Goal: Find specific page/section: Find specific page/section

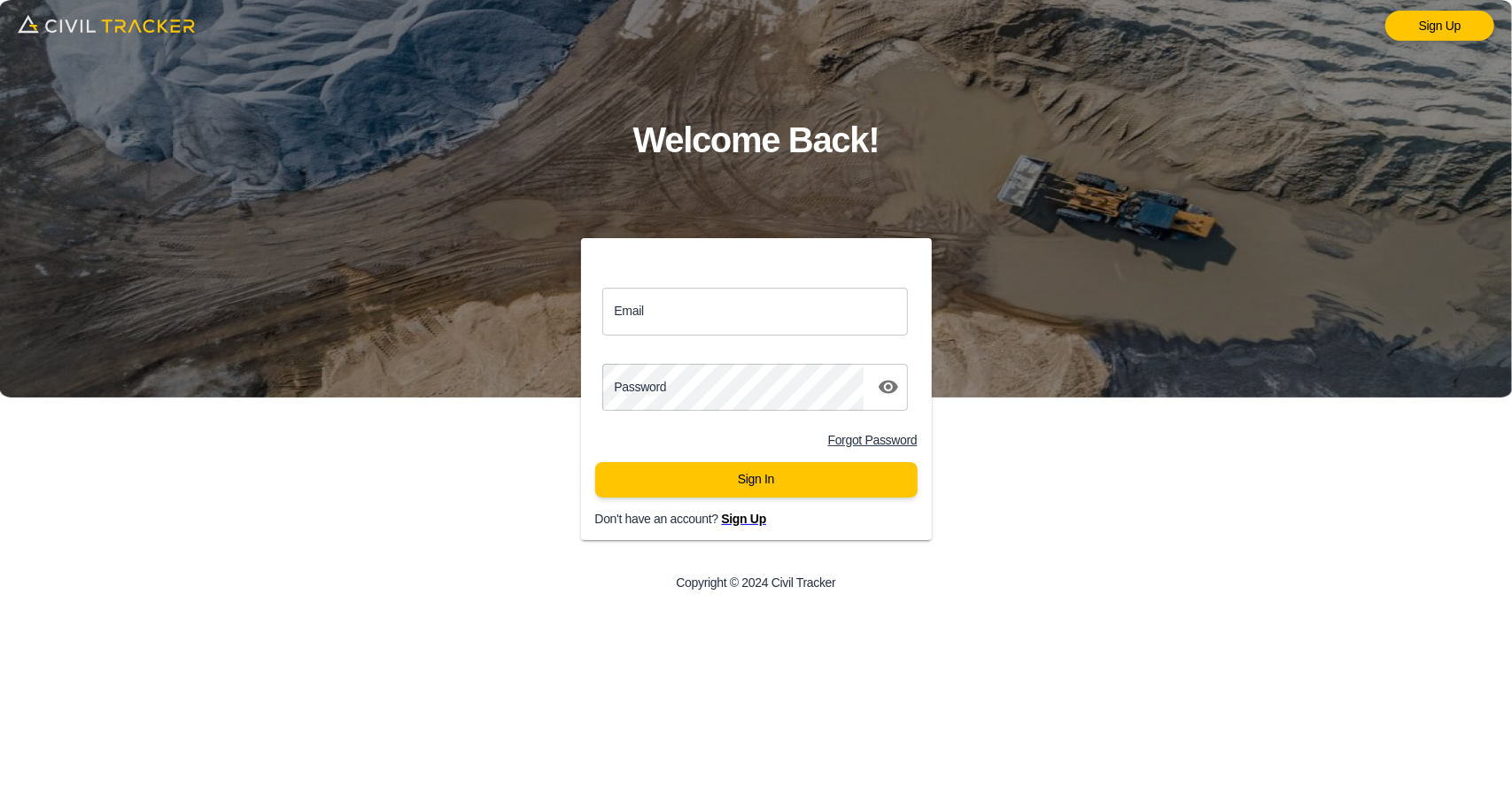
click at [726, 324] on input "Email" at bounding box center [756, 311] width 307 height 47
type input "[EMAIL_ADDRESS][DOMAIN_NAME]"
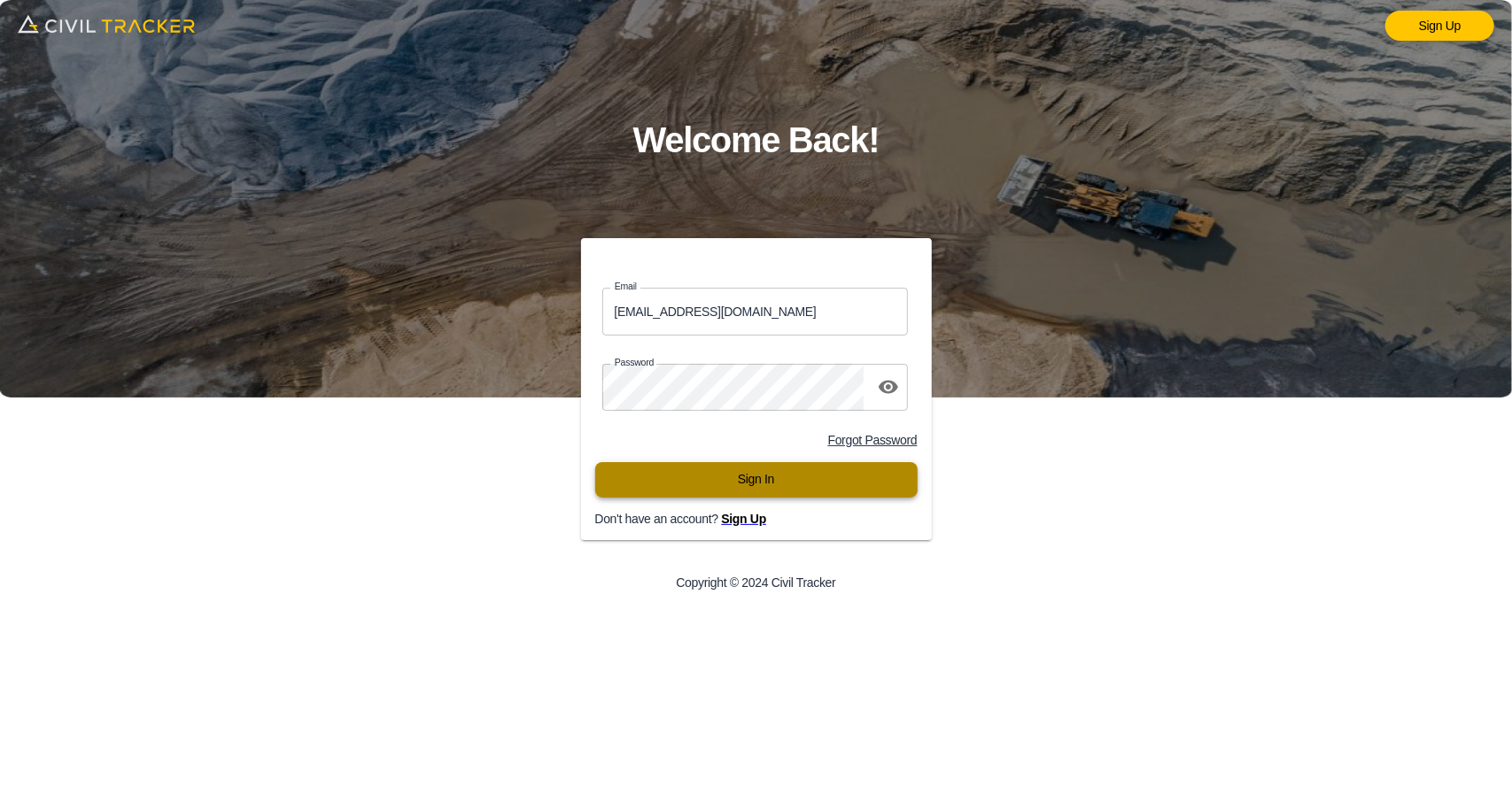
click at [780, 478] on button "Sign In" at bounding box center [756, 480] width 323 height 36
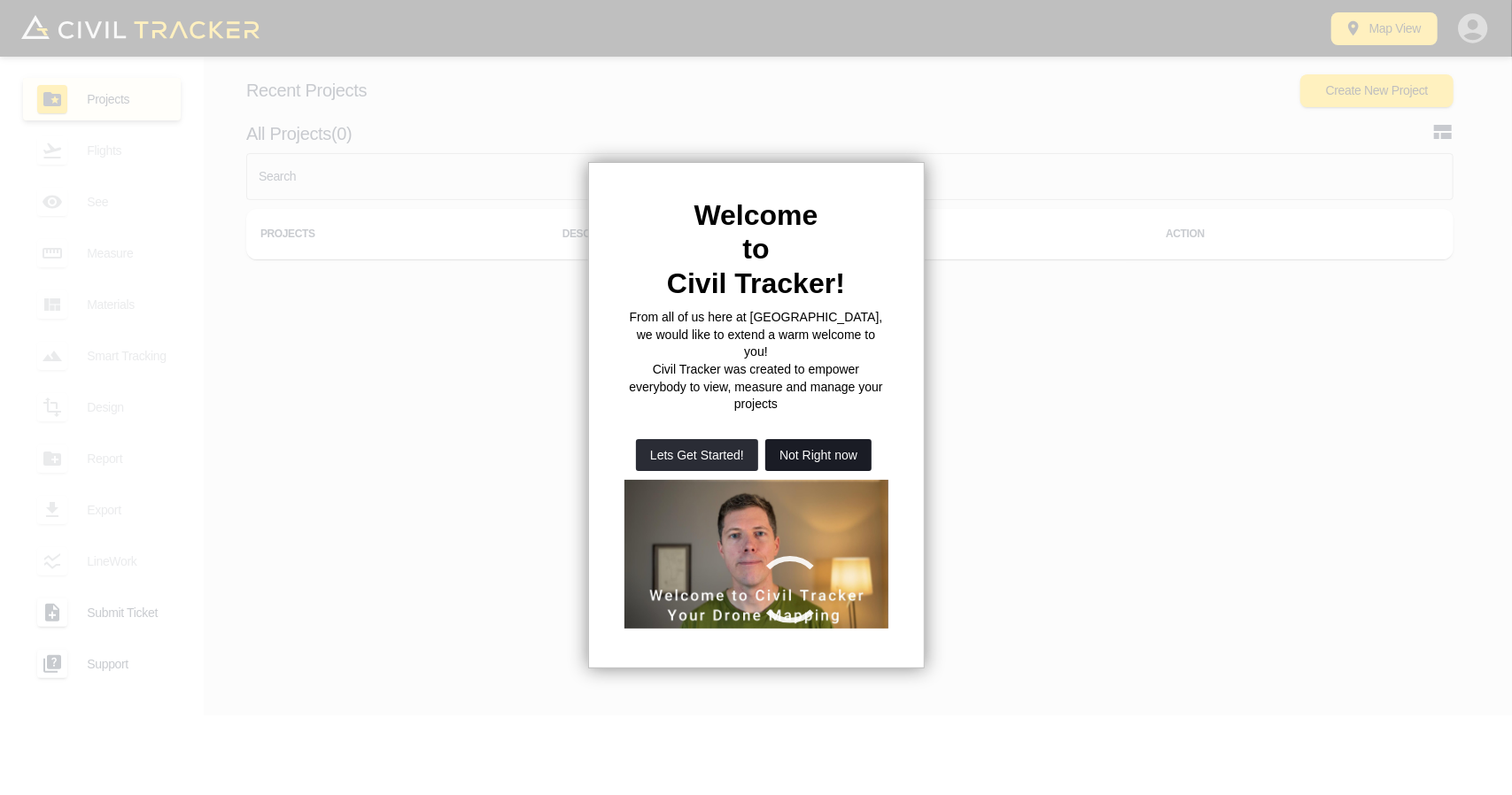
click at [827, 439] on button "Not Right now" at bounding box center [818, 455] width 107 height 32
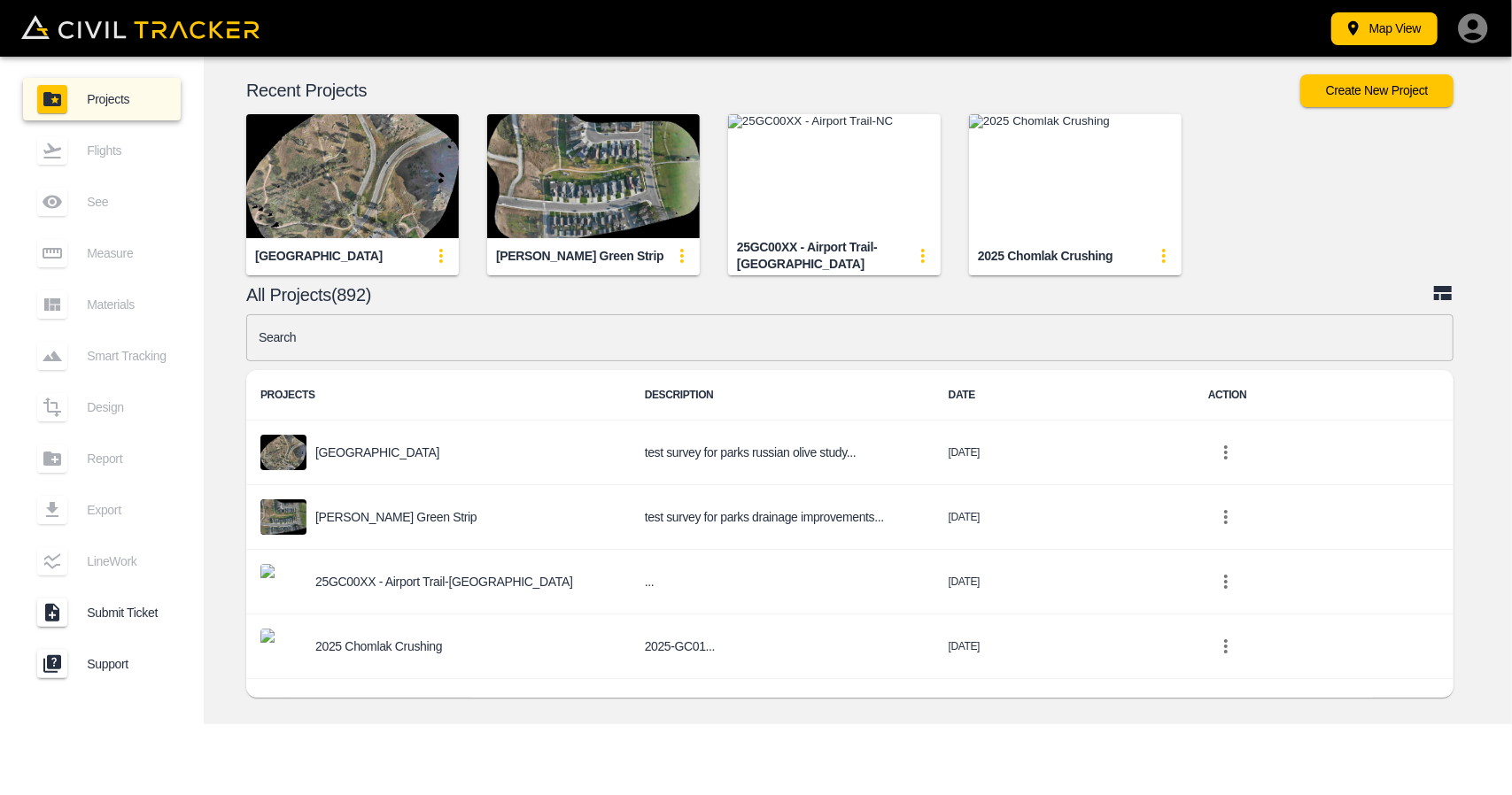
click at [541, 338] on input "text" at bounding box center [850, 338] width 1207 height 47
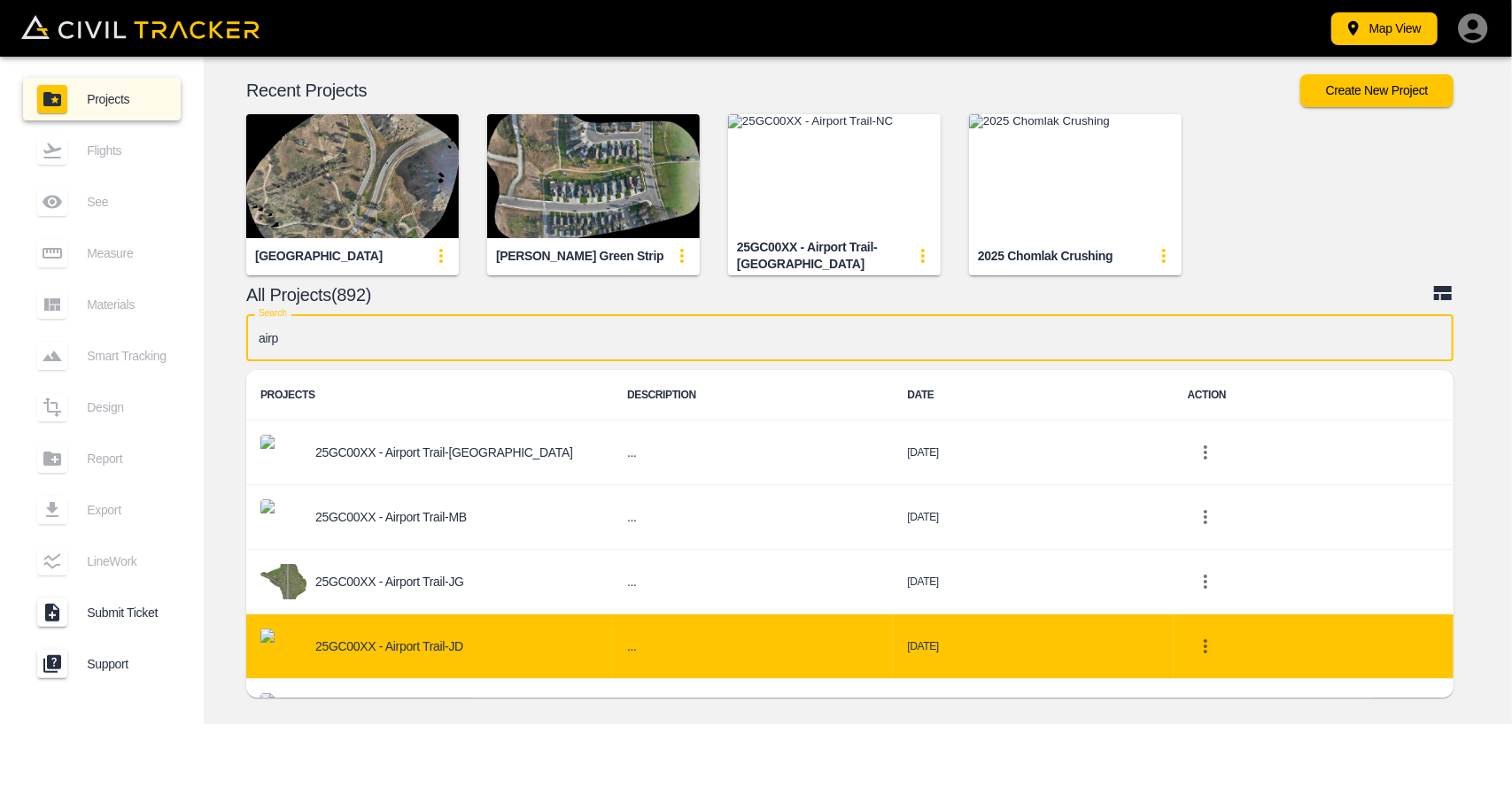
scroll to position [89, 0]
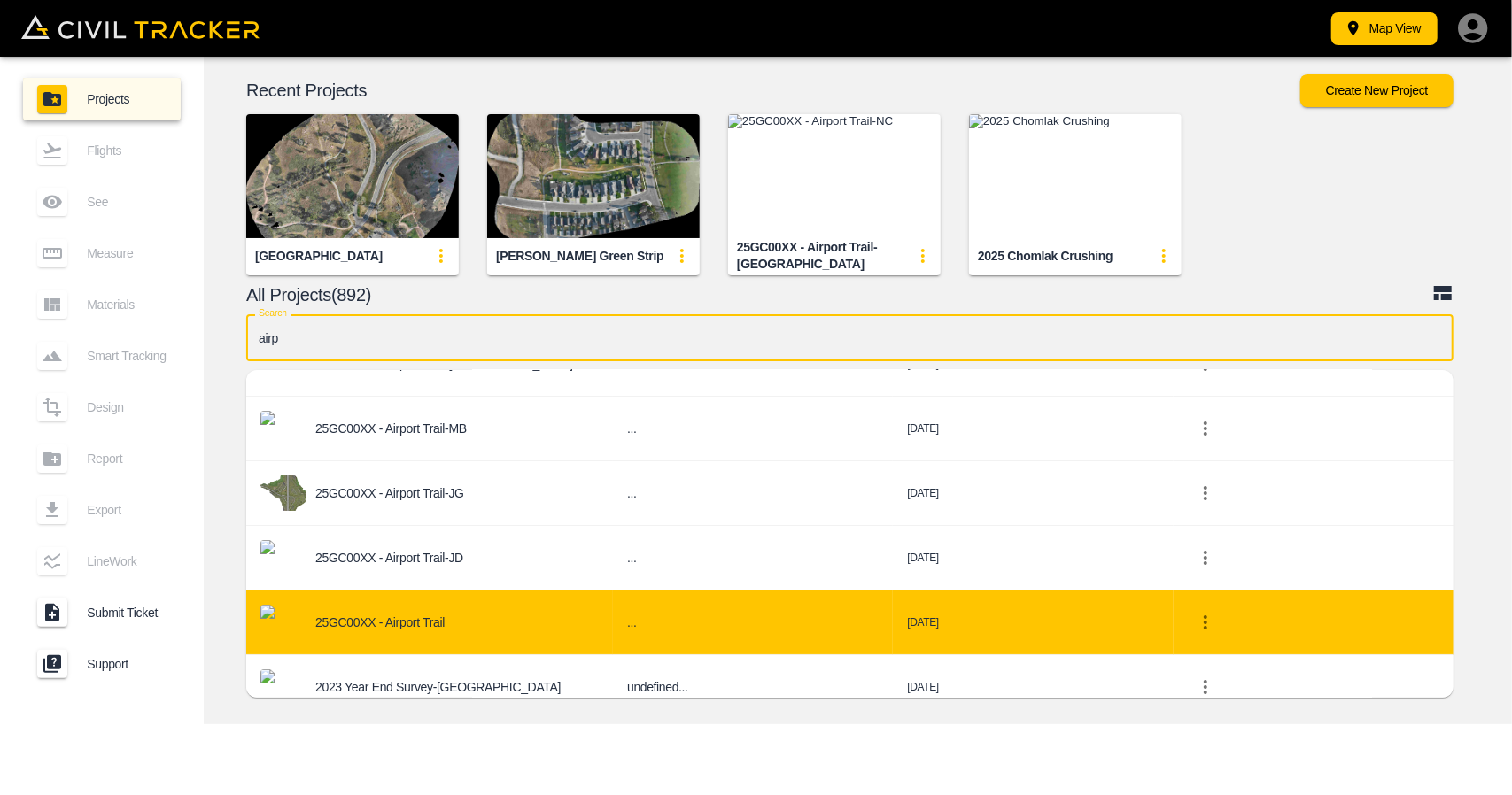
type input "airp"
click at [448, 614] on div "25GC00XX - Airport Trail" at bounding box center [428, 623] width 338 height 36
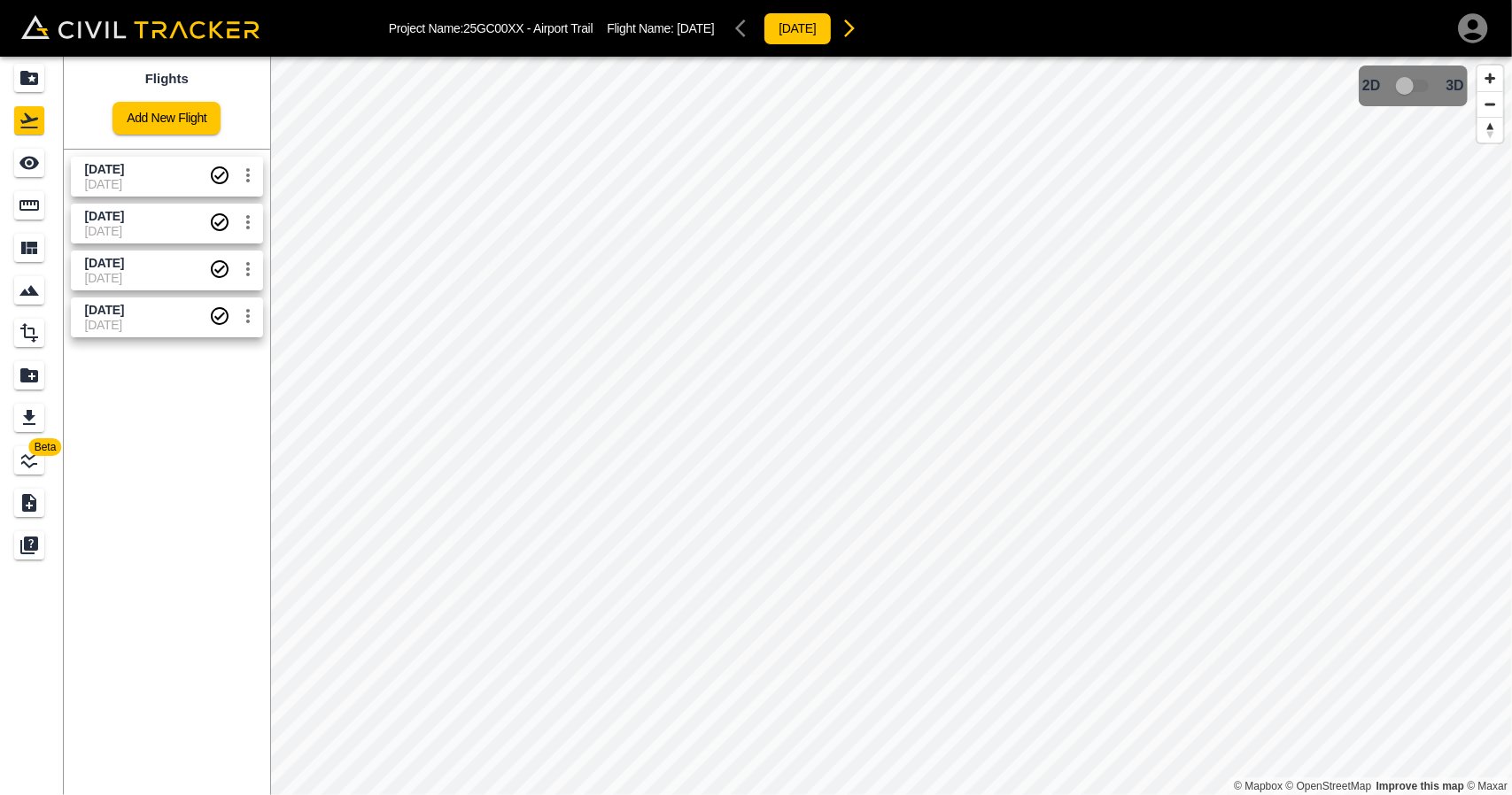
click at [189, 317] on span "[DATE]" at bounding box center [147, 310] width 124 height 17
click at [29, 168] on icon "See" at bounding box center [30, 163] width 20 height 13
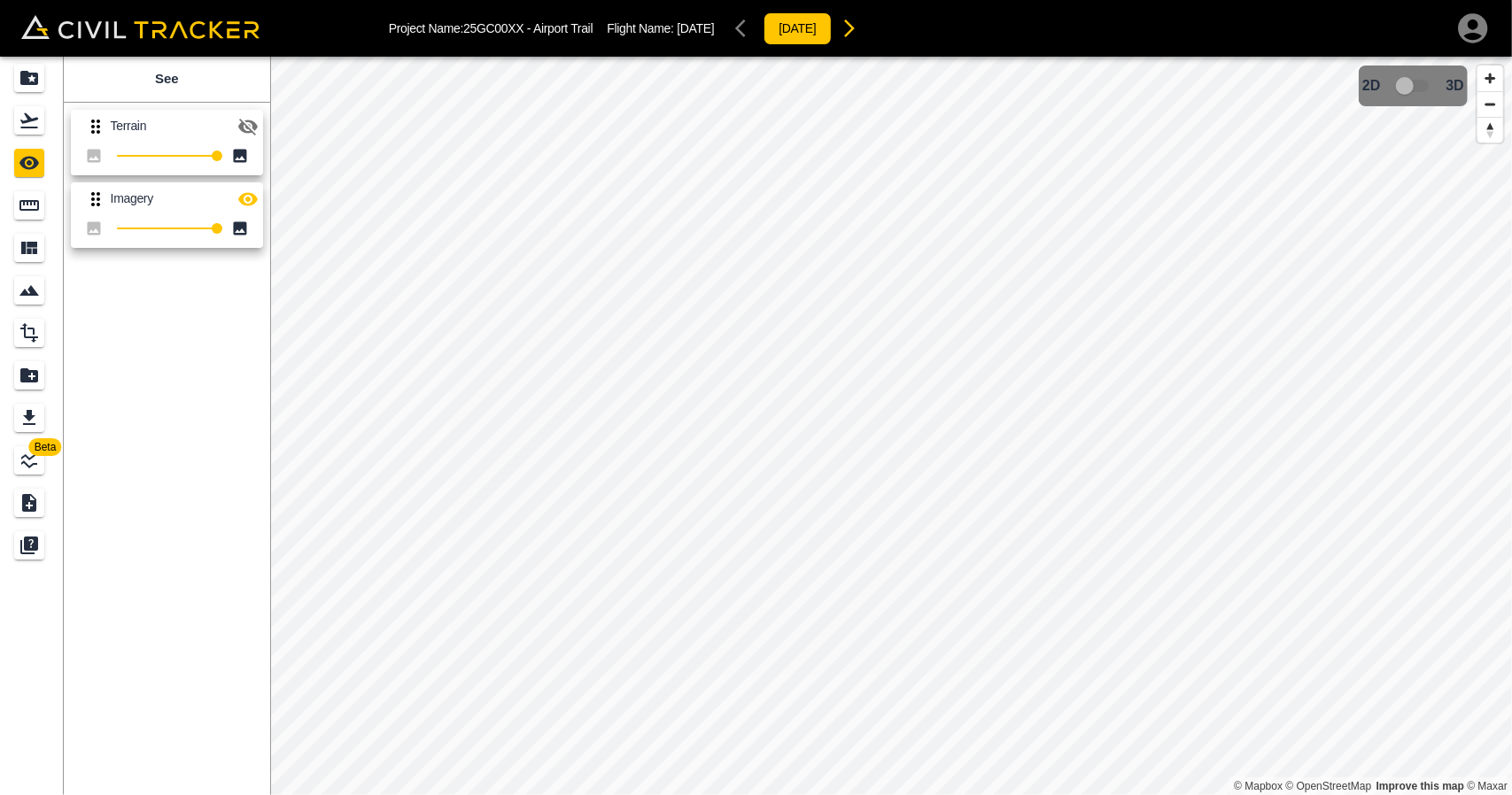
click at [246, 134] on icon "button" at bounding box center [248, 126] width 22 height 22
click at [255, 182] on button "button" at bounding box center [248, 200] width 36 height 36
click at [248, 124] on icon "button" at bounding box center [248, 125] width 20 height 13
click at [257, 200] on icon "button" at bounding box center [248, 199] width 22 height 22
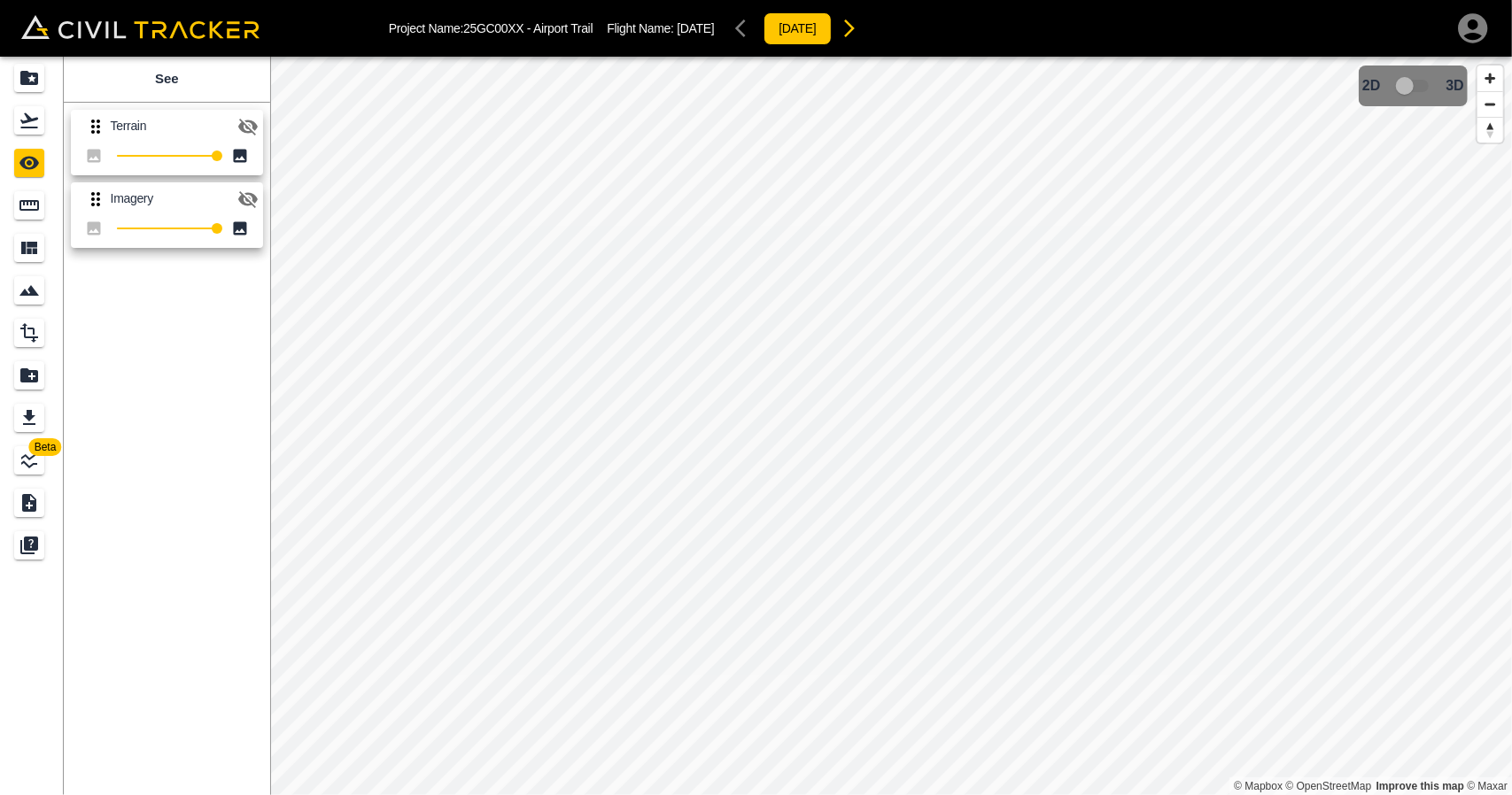
click at [244, 116] on icon "button" at bounding box center [248, 126] width 22 height 22
click at [27, 125] on icon "Flights" at bounding box center [30, 121] width 22 height 22
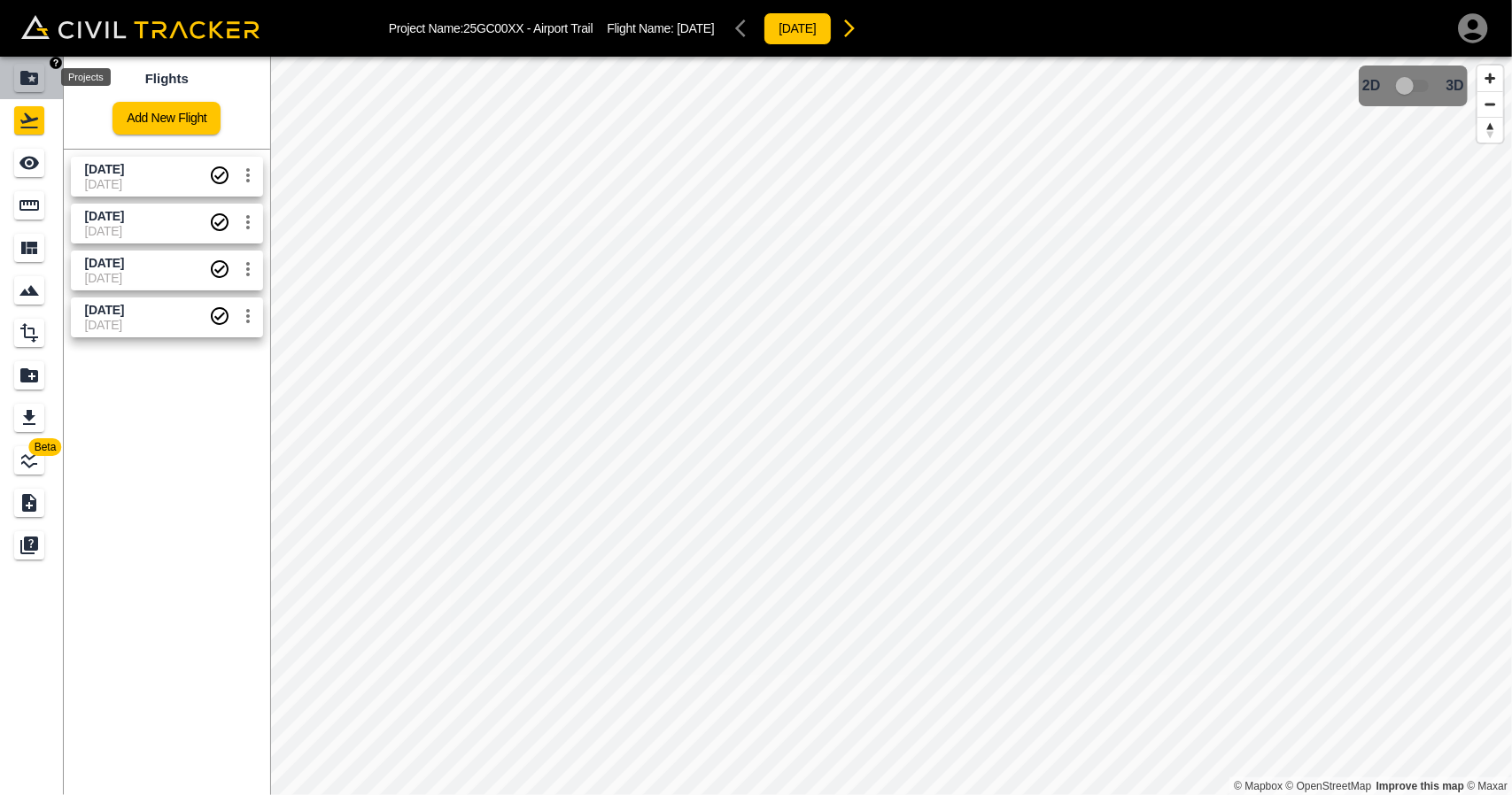
click at [33, 85] on icon "Projects" at bounding box center [30, 78] width 22 height 22
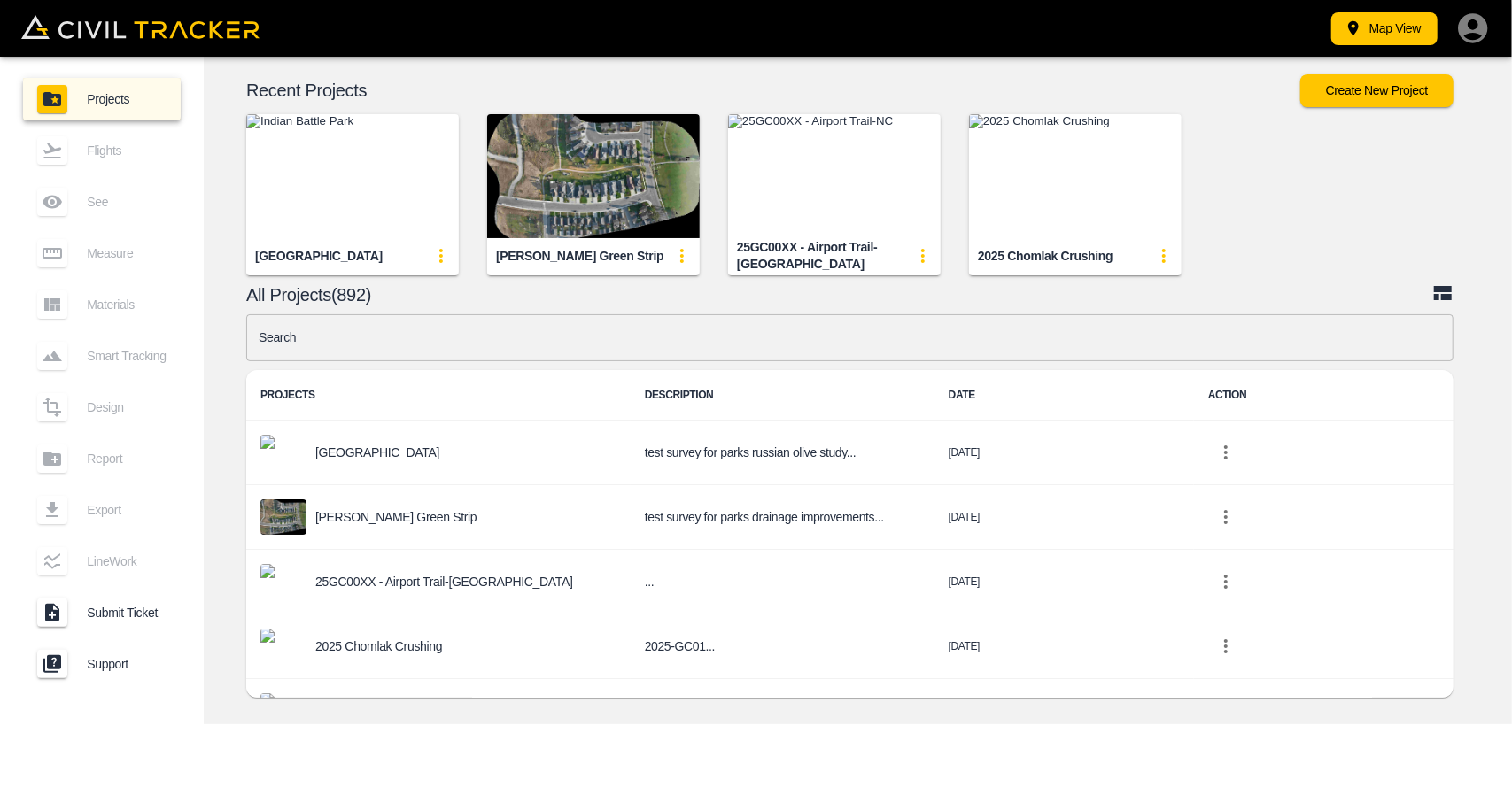
click at [425, 336] on input "text" at bounding box center [850, 338] width 1207 height 47
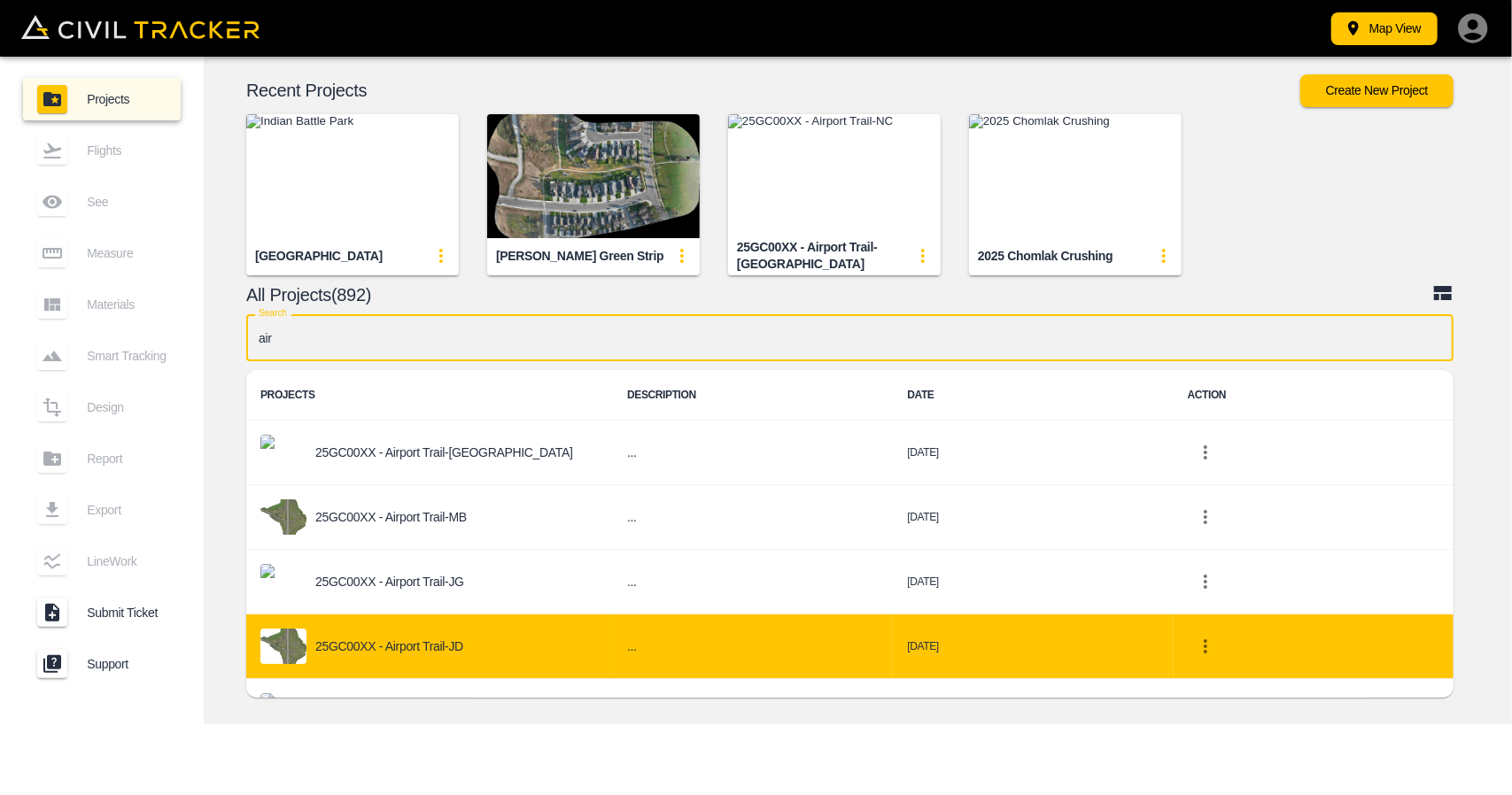
type input "air"
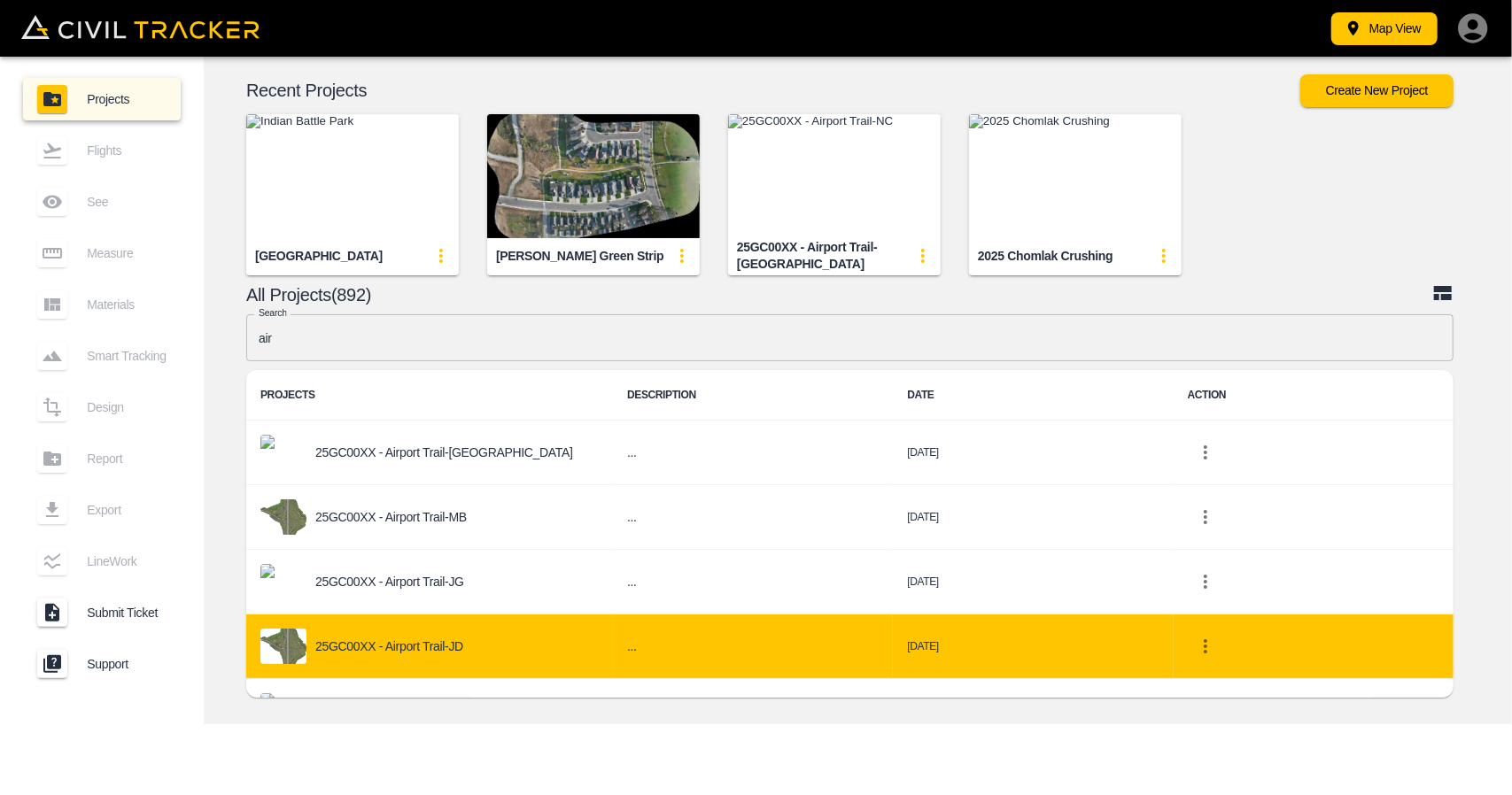
click at [471, 643] on div "25GC00XX - Airport Trail-JD" at bounding box center [428, 646] width 338 height 36
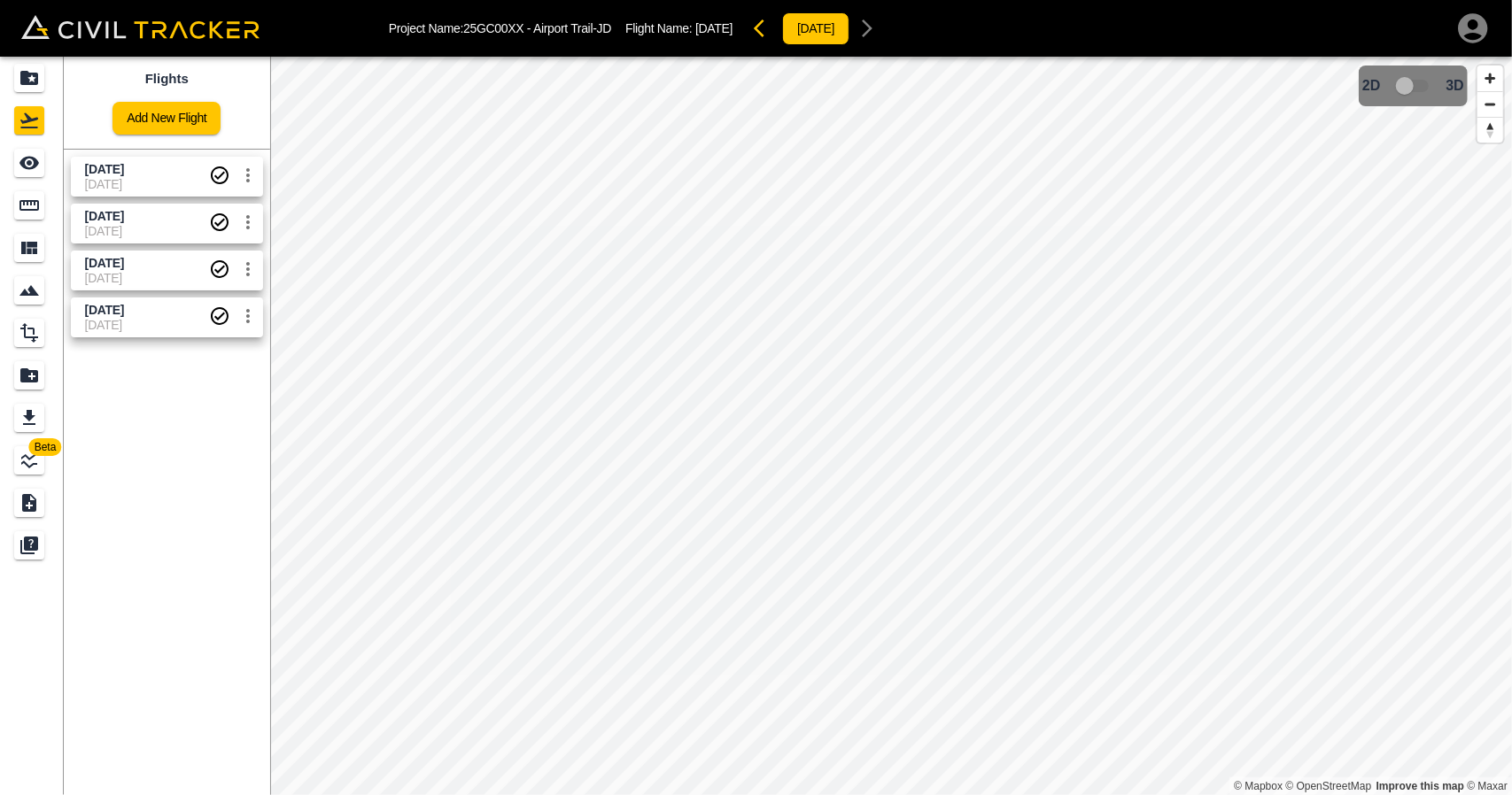
click at [168, 322] on span "[DATE]" at bounding box center [147, 325] width 124 height 14
click at [46, 164] on div "See" at bounding box center [32, 163] width 36 height 29
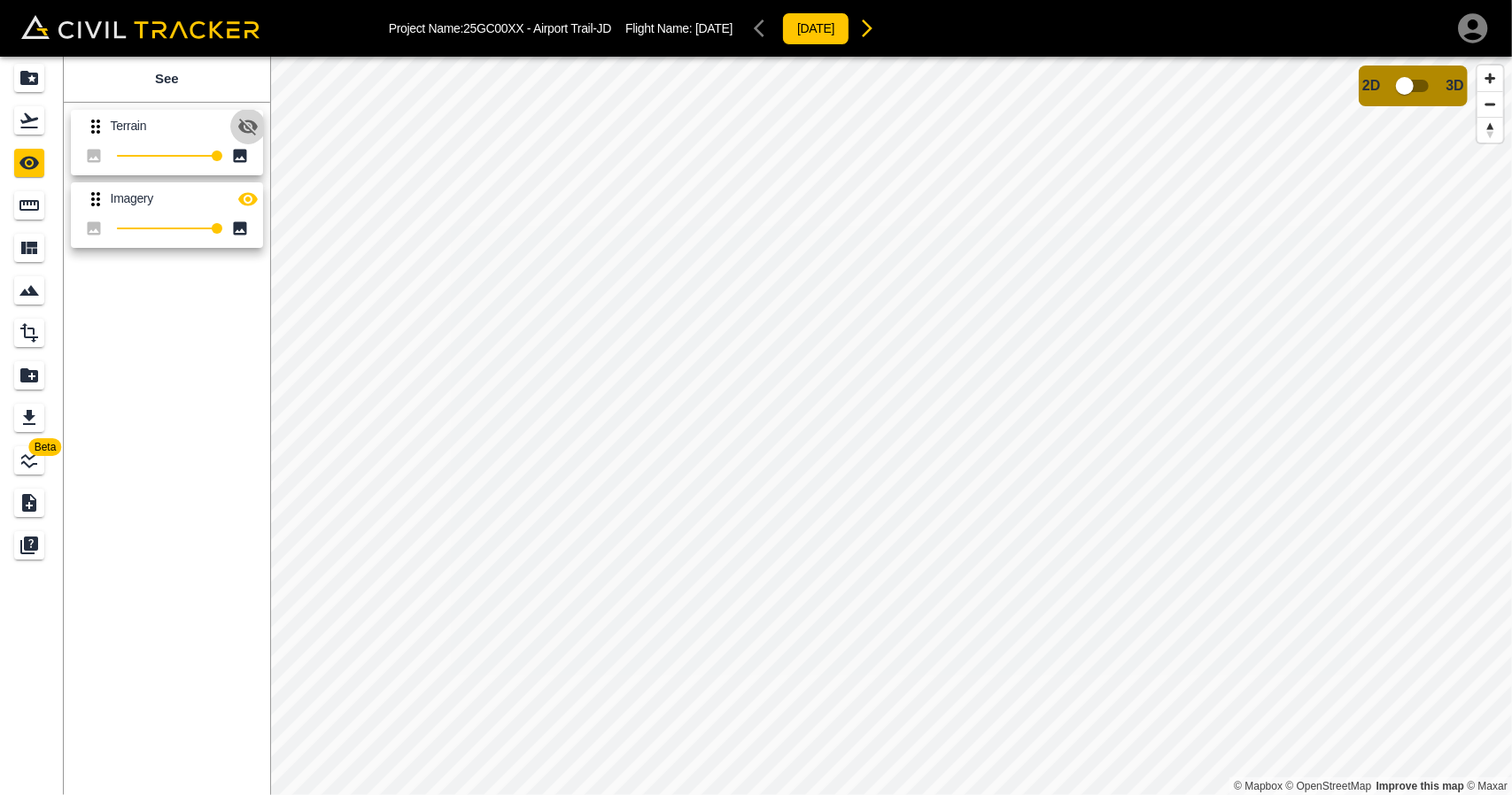
click at [250, 133] on icon "button" at bounding box center [248, 126] width 22 height 22
click at [255, 200] on icon "button" at bounding box center [248, 198] width 20 height 13
click at [240, 130] on icon "button" at bounding box center [248, 126] width 22 height 22
click at [40, 119] on div "Flights" at bounding box center [30, 121] width 30 height 29
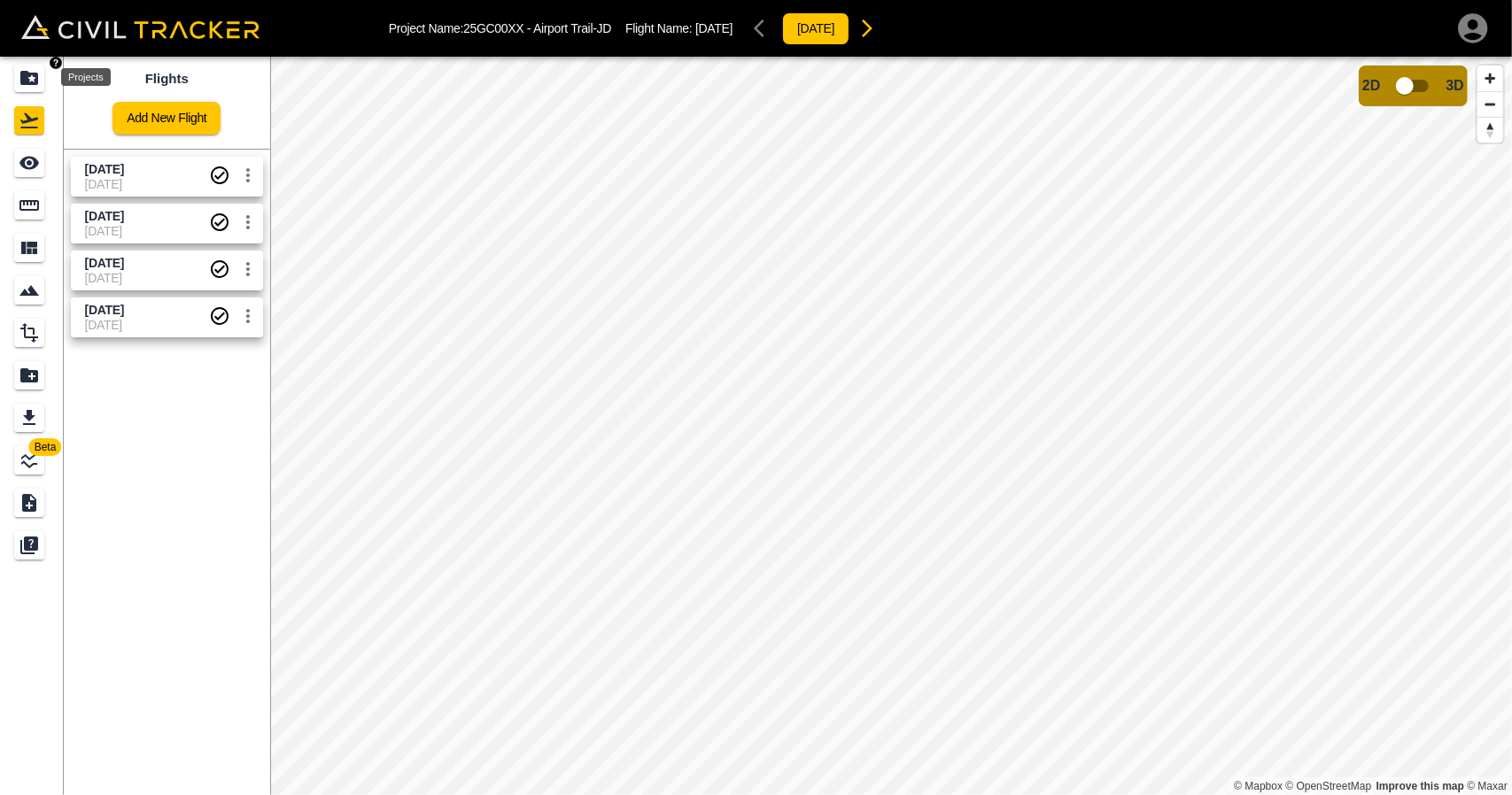
click at [44, 84] on div "Projects" at bounding box center [30, 78] width 30 height 29
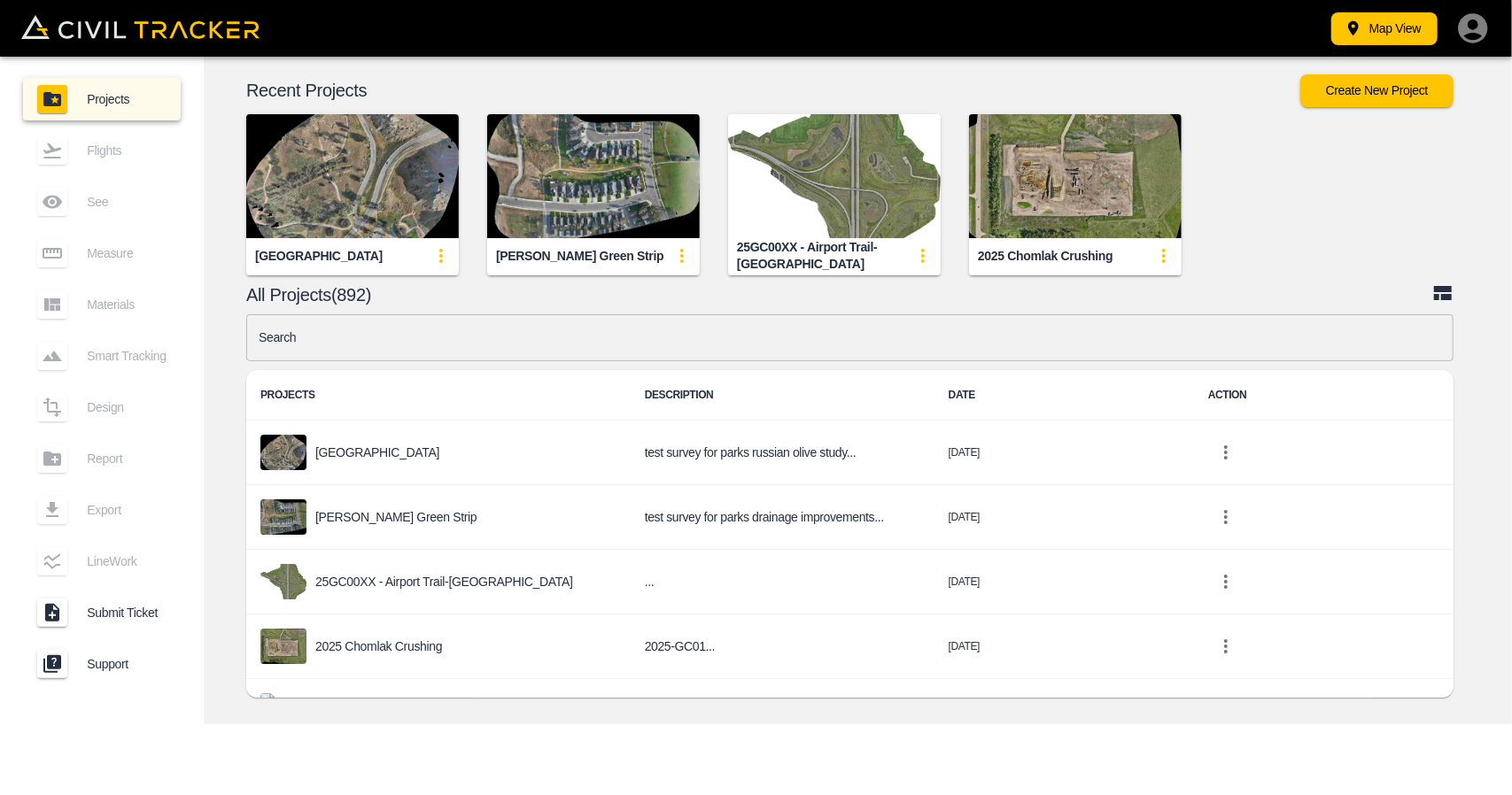
click at [626, 330] on input "text" at bounding box center [850, 338] width 1207 height 47
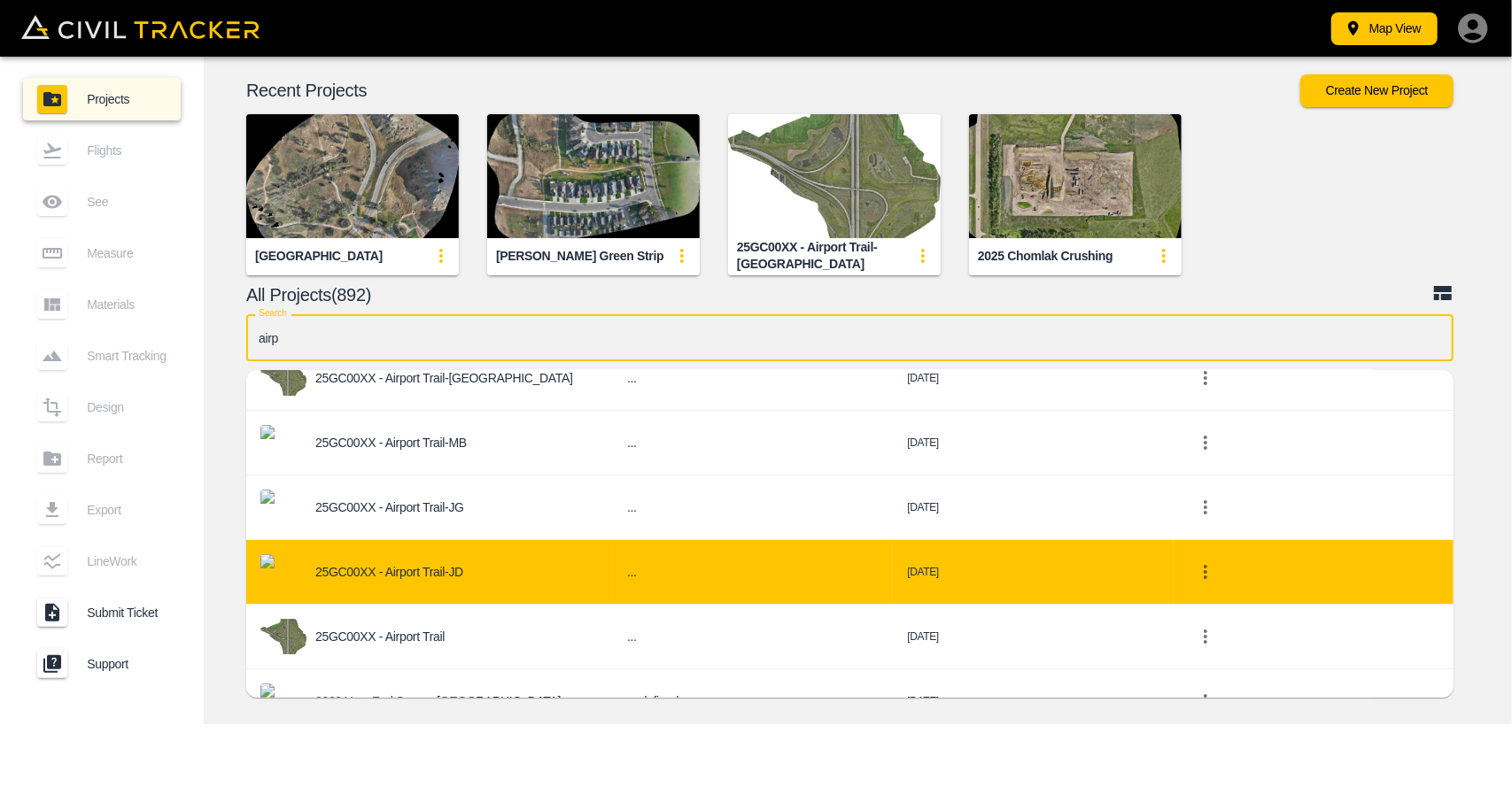
scroll to position [89, 0]
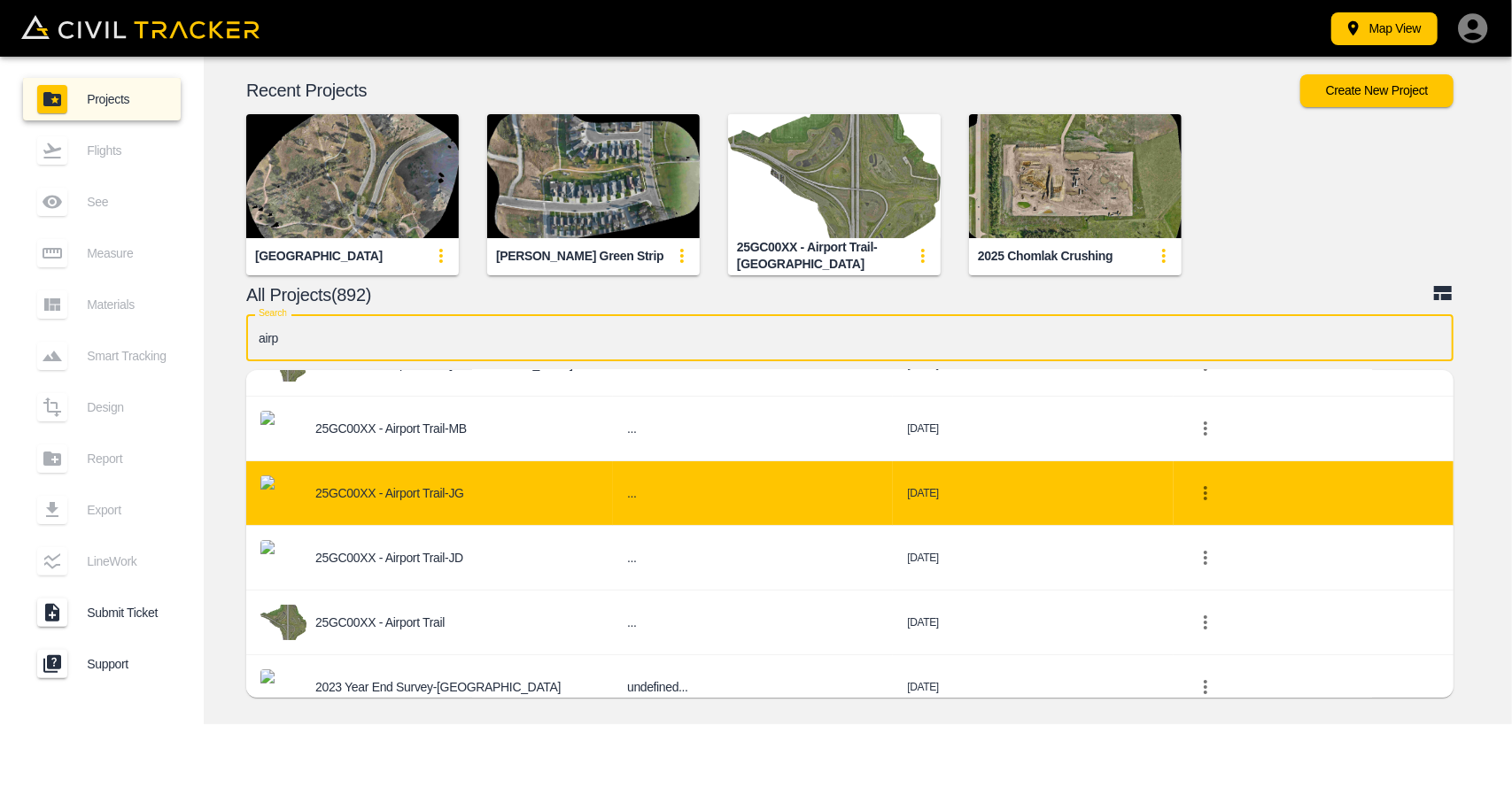
type input "airp"
click at [477, 483] on div "25GC00XX - Airport Trail-JG" at bounding box center [428, 494] width 338 height 36
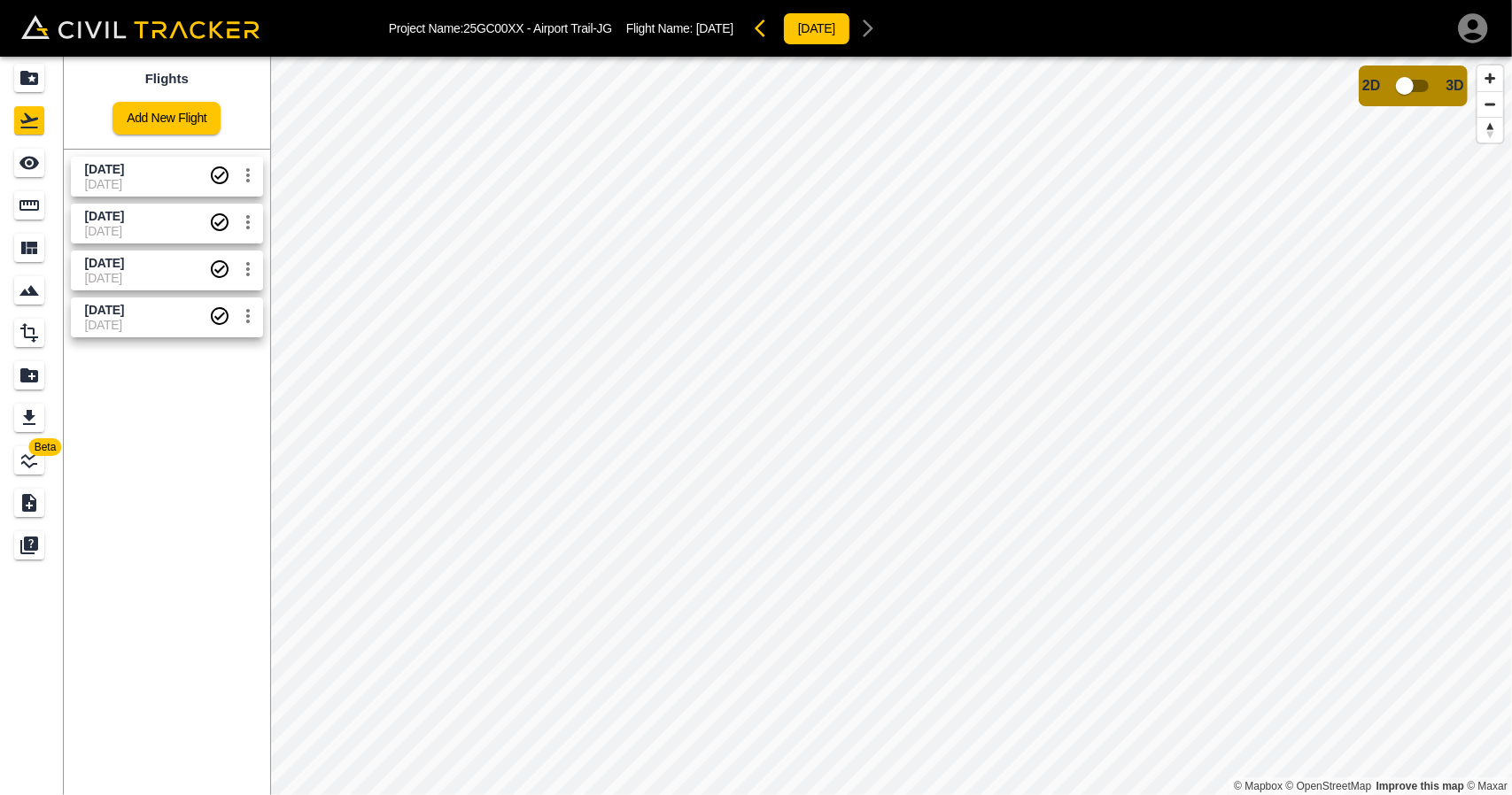
click at [124, 307] on span "[DATE]" at bounding box center [104, 310] width 39 height 14
click at [45, 188] on link at bounding box center [31, 205] width 64 height 42
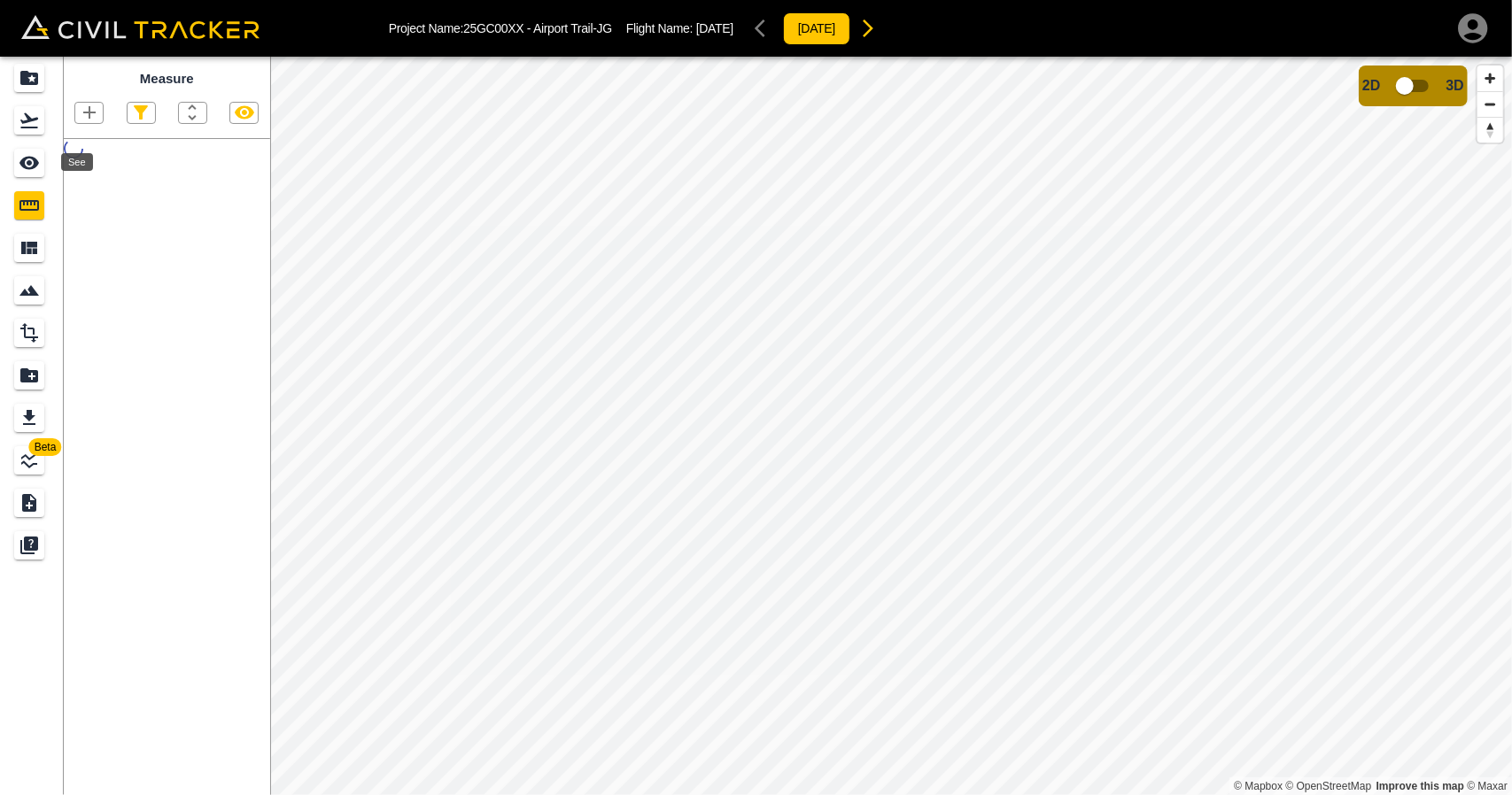
click at [34, 166] on icon "See" at bounding box center [30, 163] width 20 height 13
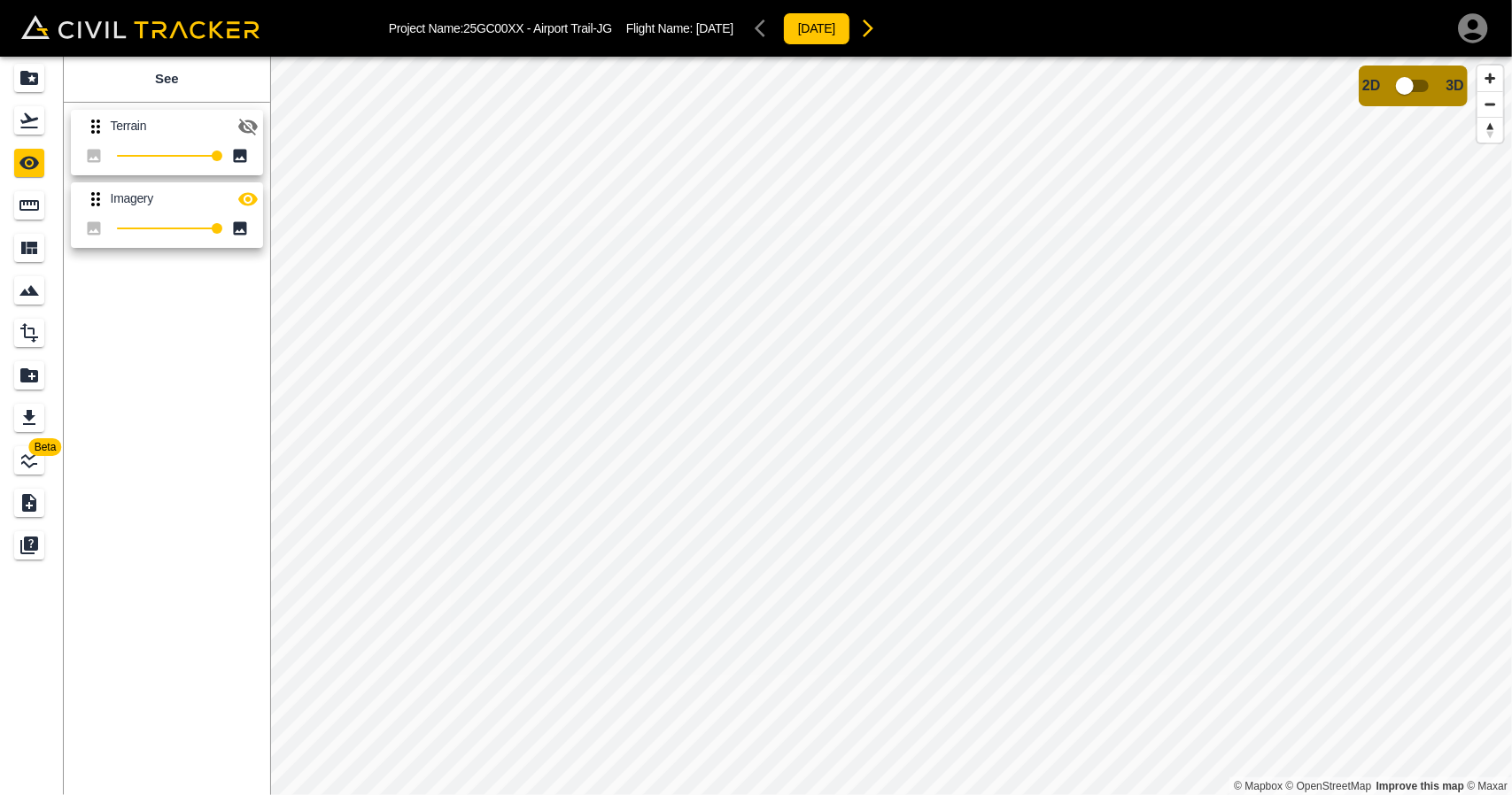
click at [254, 129] on icon "button" at bounding box center [248, 126] width 22 height 22
click at [249, 188] on icon "button" at bounding box center [248, 199] width 22 height 22
click at [243, 109] on button "button" at bounding box center [248, 127] width 36 height 36
click at [255, 191] on icon "button" at bounding box center [248, 199] width 22 height 22
click at [255, 192] on icon "button" at bounding box center [248, 199] width 22 height 22
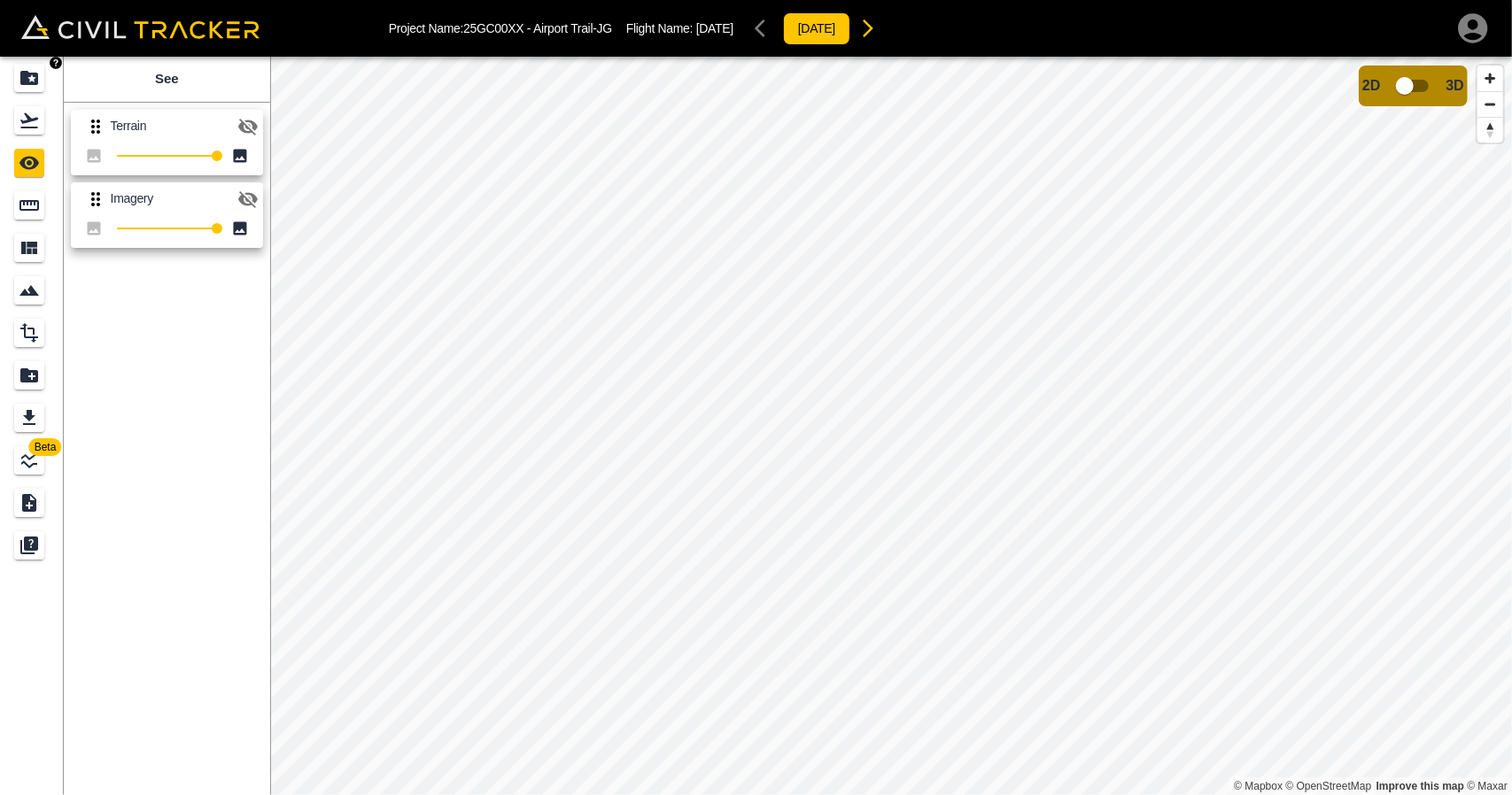
click at [39, 80] on icon "Projects" at bounding box center [30, 78] width 22 height 22
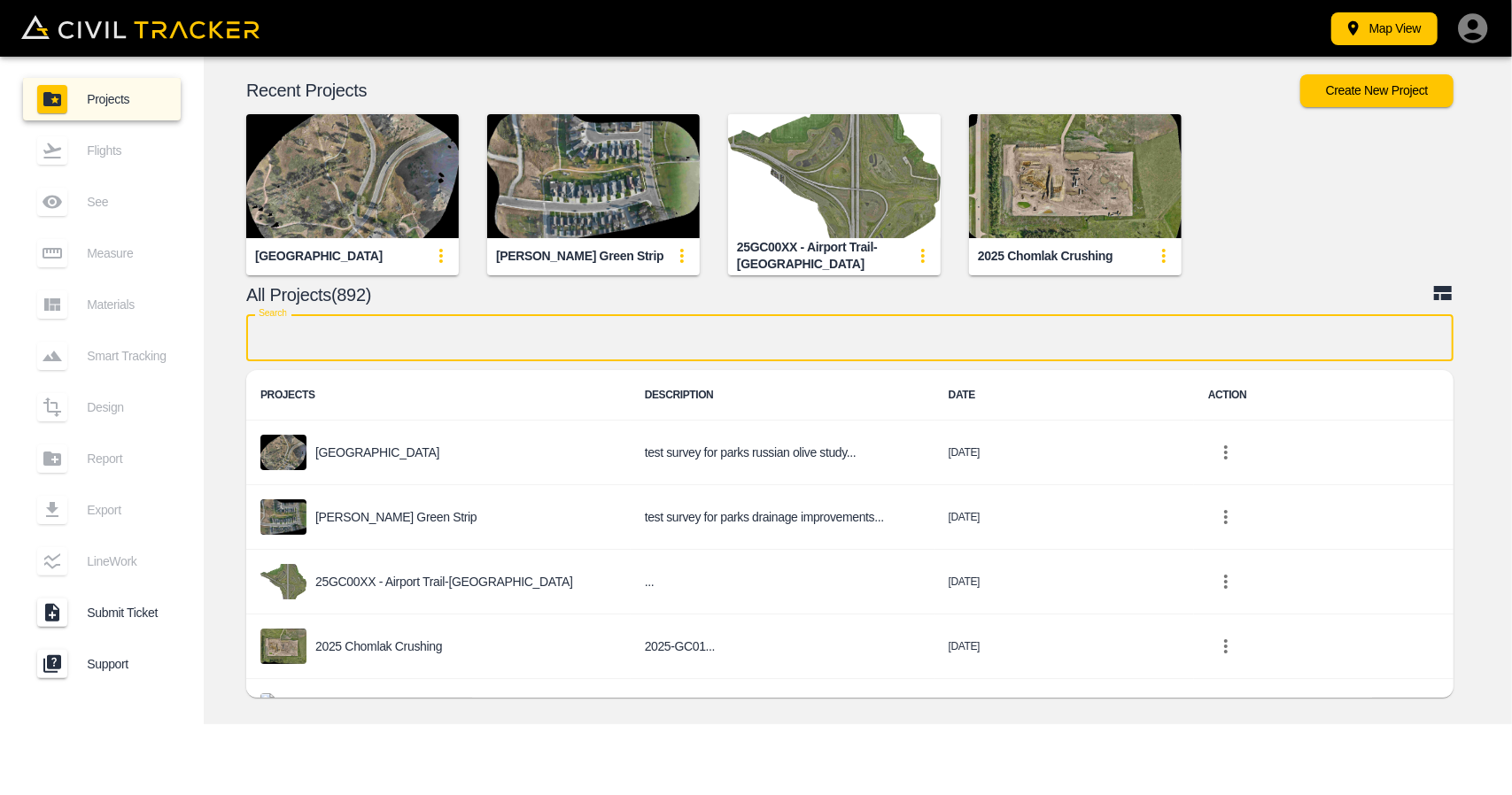
click at [509, 346] on input "text" at bounding box center [850, 338] width 1207 height 47
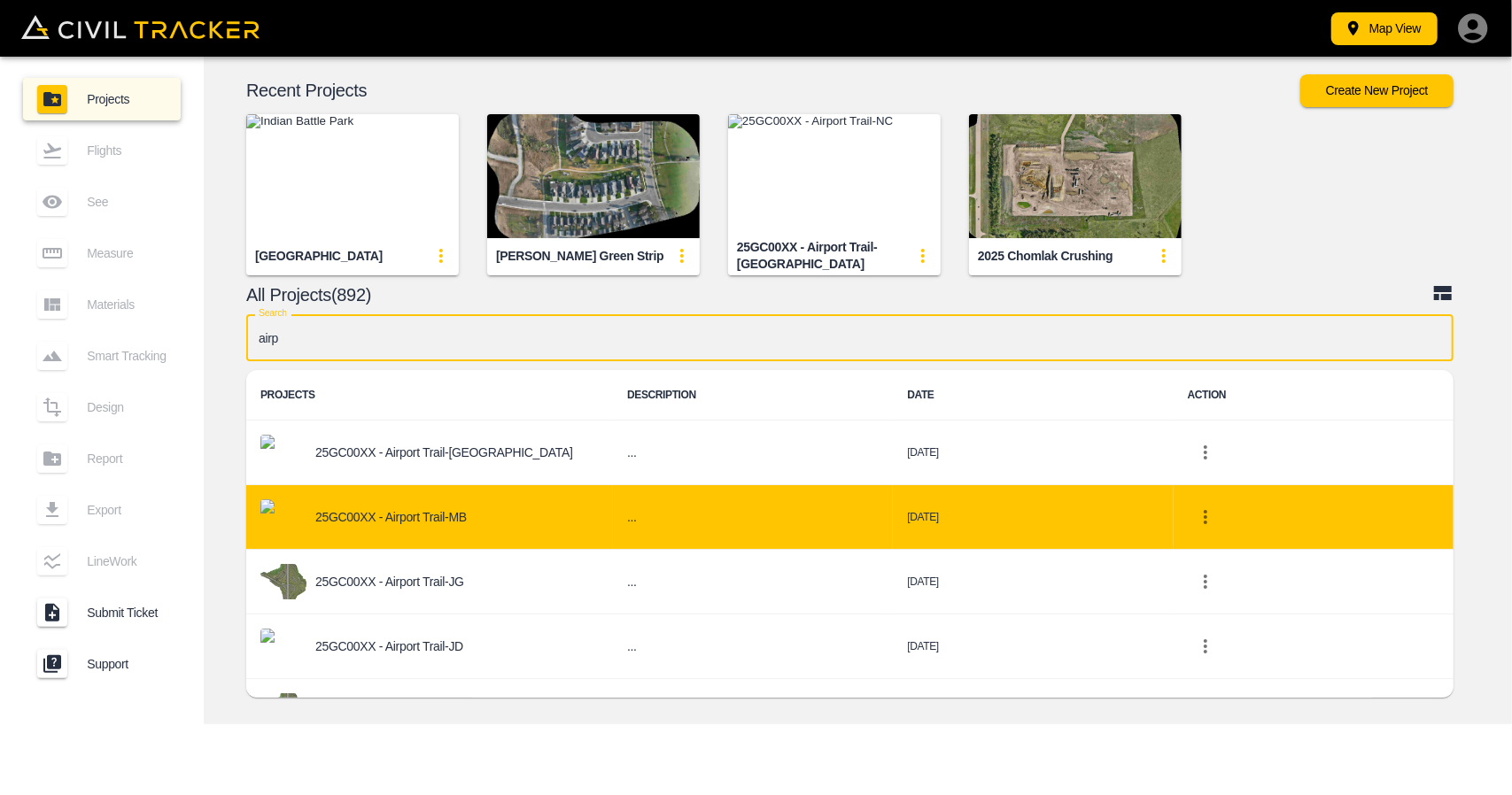
type input "airp"
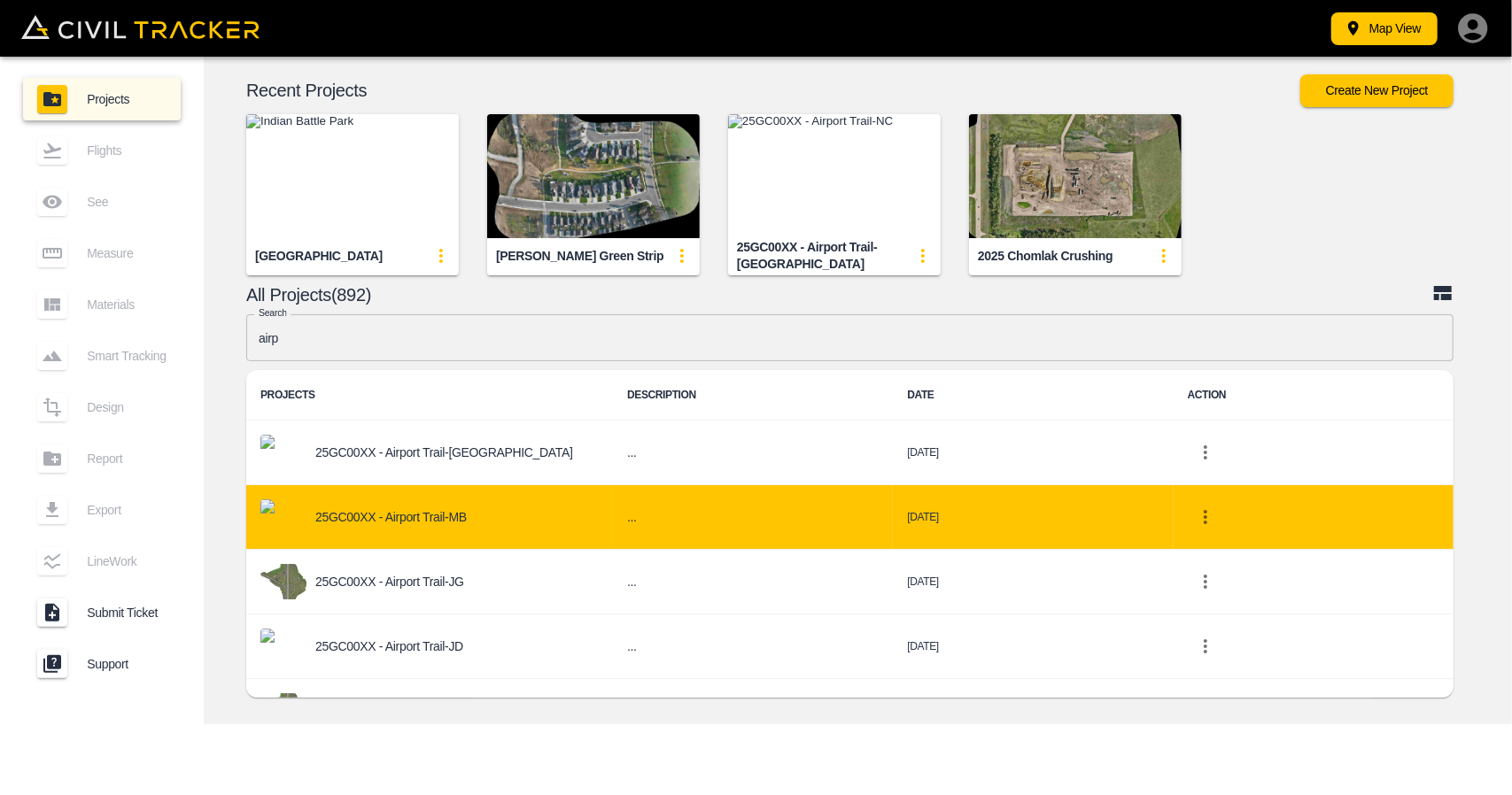
click at [462, 520] on p "25GC00XX - Airport Trail-MB" at bounding box center [391, 517] width 151 height 14
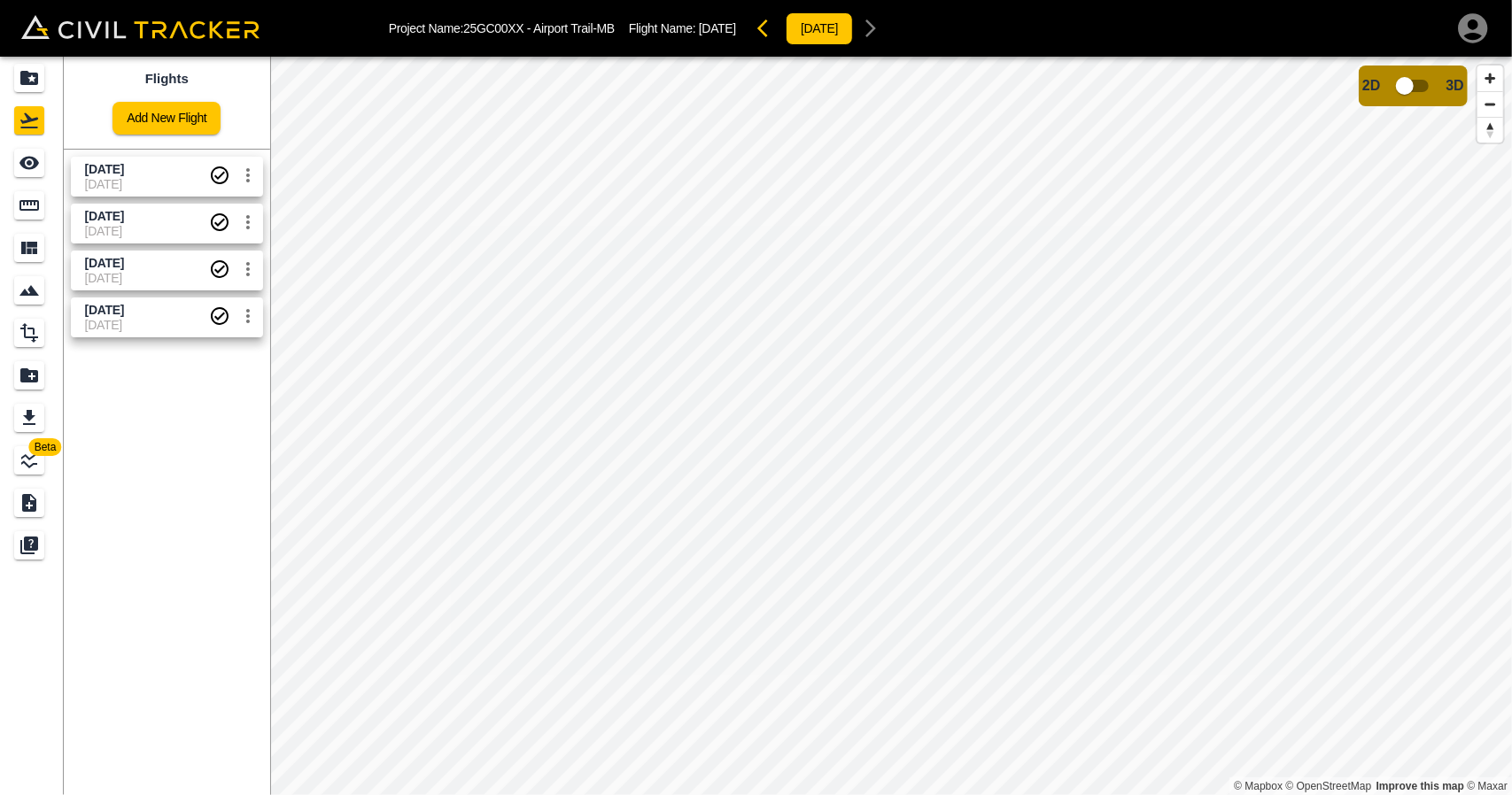
click at [108, 324] on span "[DATE]" at bounding box center [147, 325] width 124 height 14
click at [27, 155] on icon "See" at bounding box center [30, 163] width 22 height 22
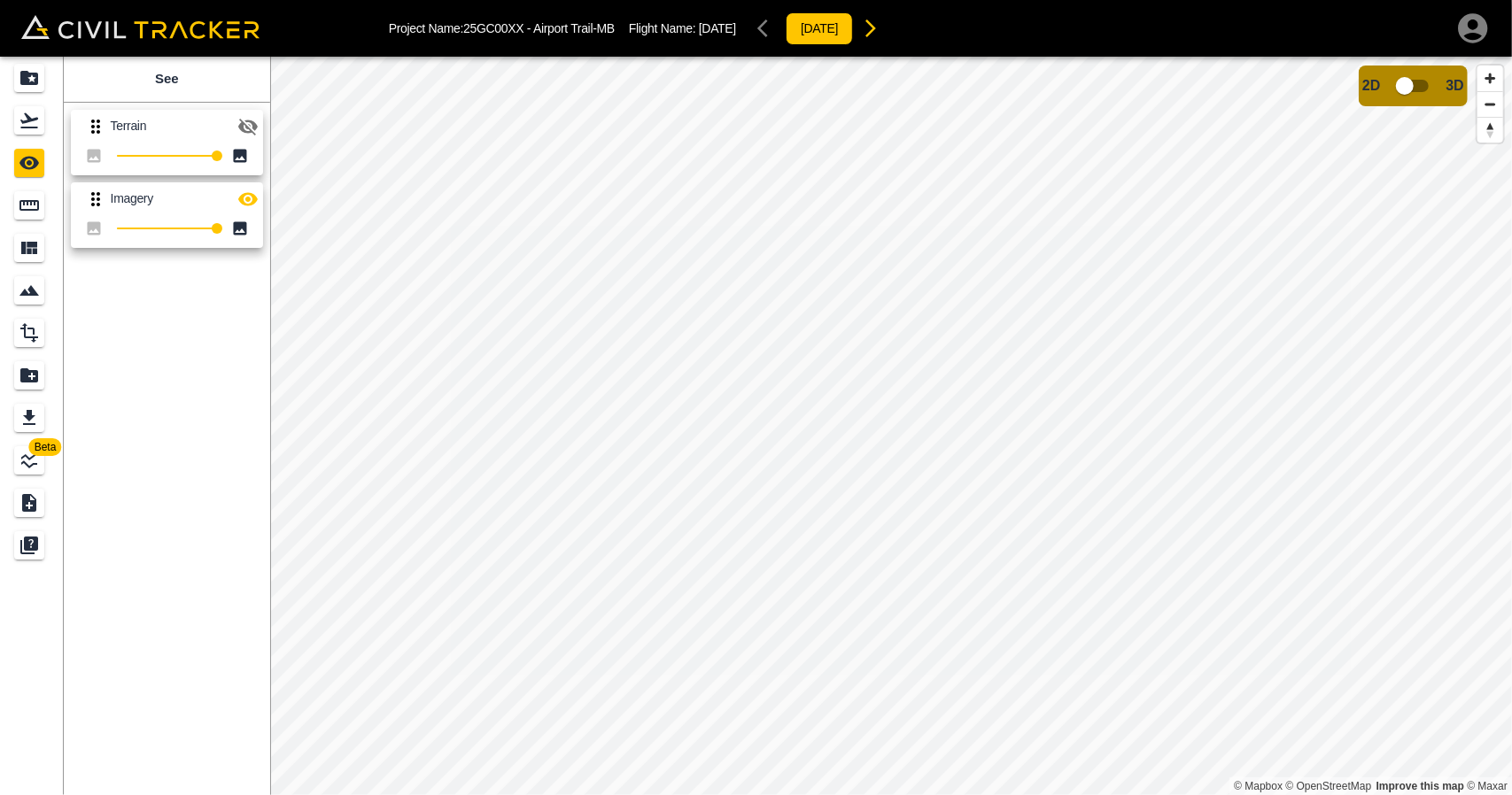
click at [241, 120] on icon "button" at bounding box center [248, 126] width 20 height 17
click at [250, 201] on icon "button" at bounding box center [248, 199] width 22 height 22
click at [245, 135] on icon "button" at bounding box center [248, 126] width 22 height 22
drag, startPoint x: 27, startPoint y: 120, endPoint x: 36, endPoint y: 93, distance: 28.5
click at [27, 120] on icon "Flights" at bounding box center [30, 120] width 18 height 15
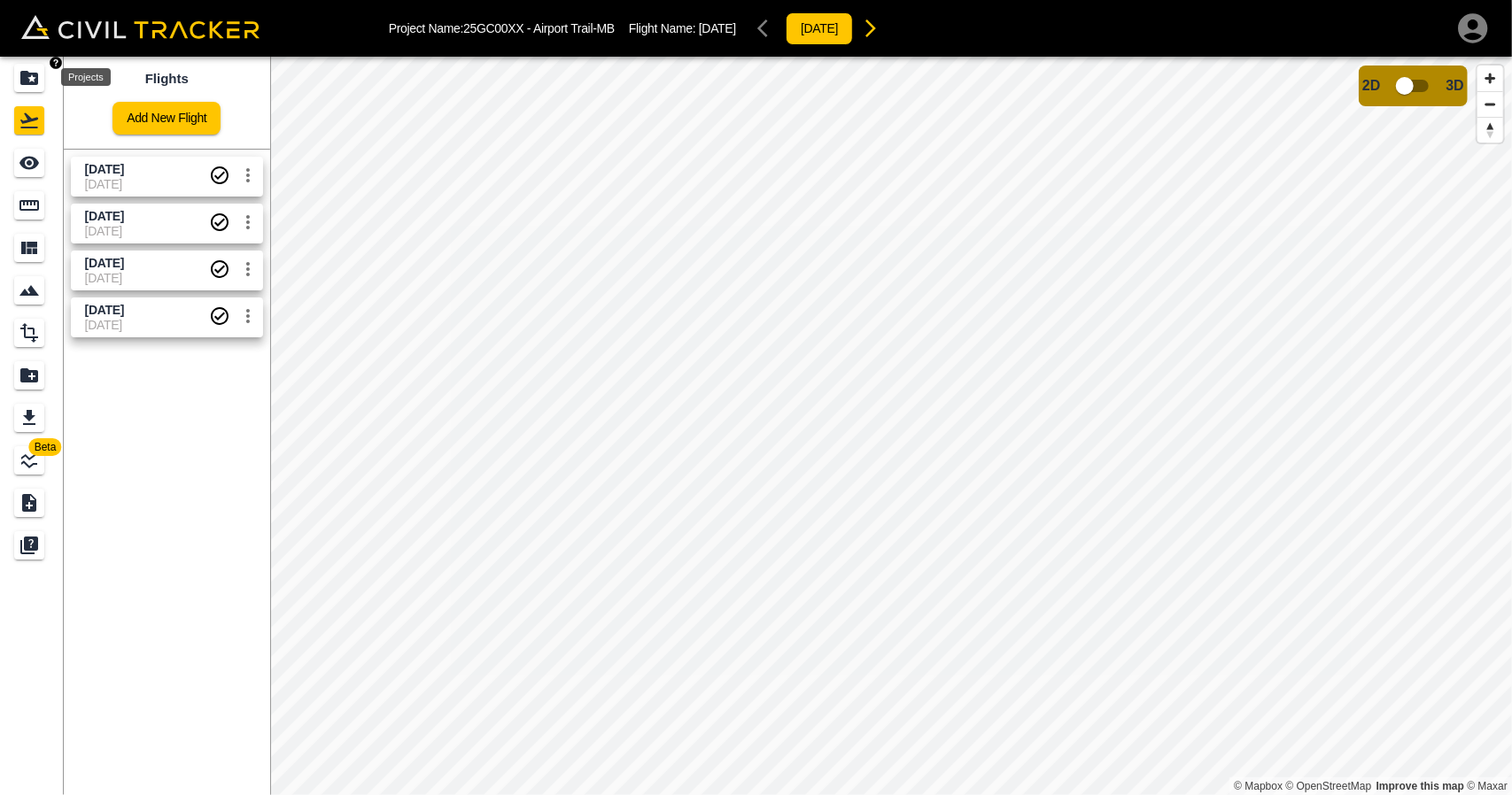
click at [37, 86] on icon "Projects" at bounding box center [30, 78] width 22 height 22
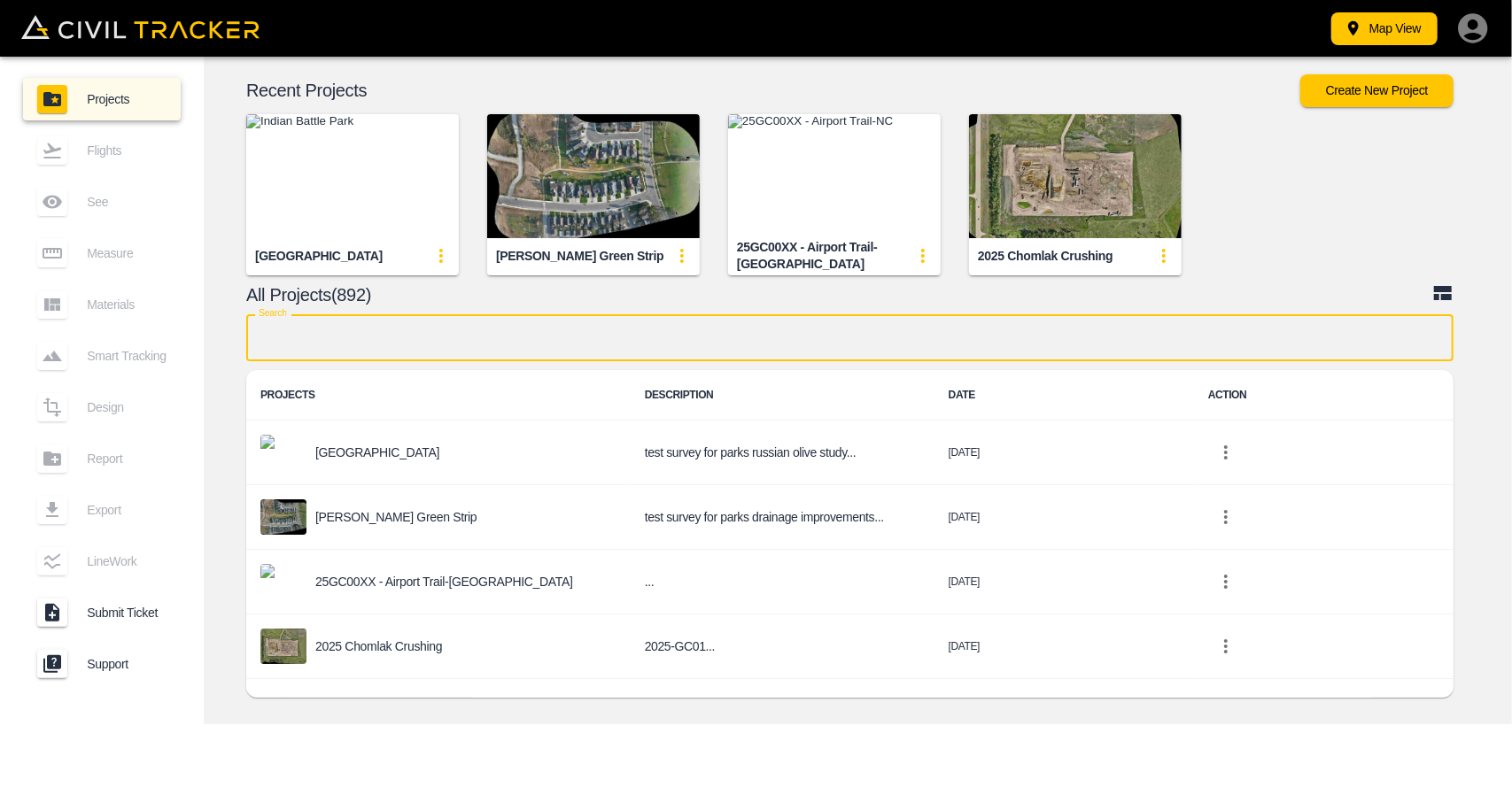
click at [337, 338] on input "text" at bounding box center [850, 338] width 1207 height 47
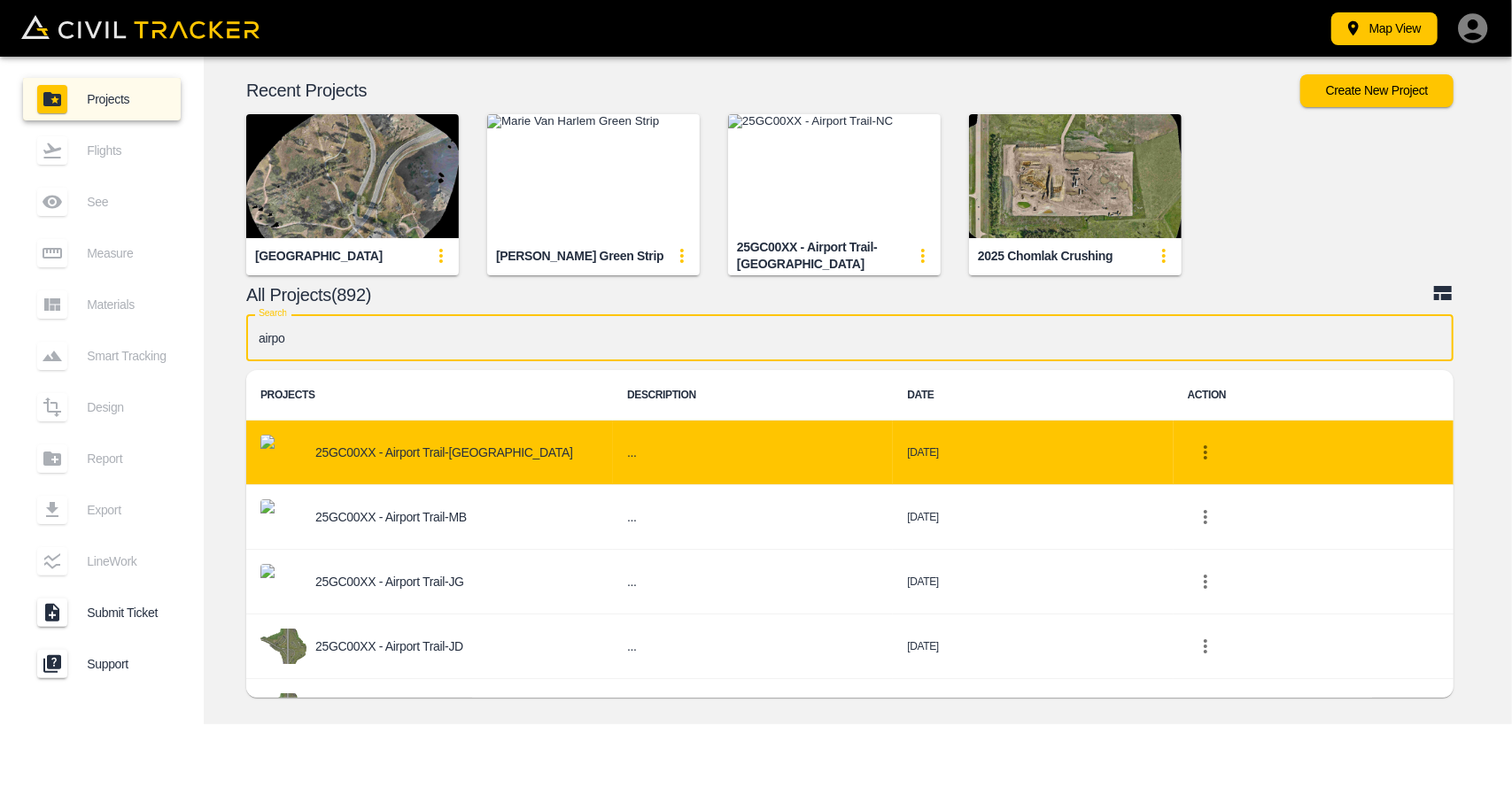
type input "airpo"
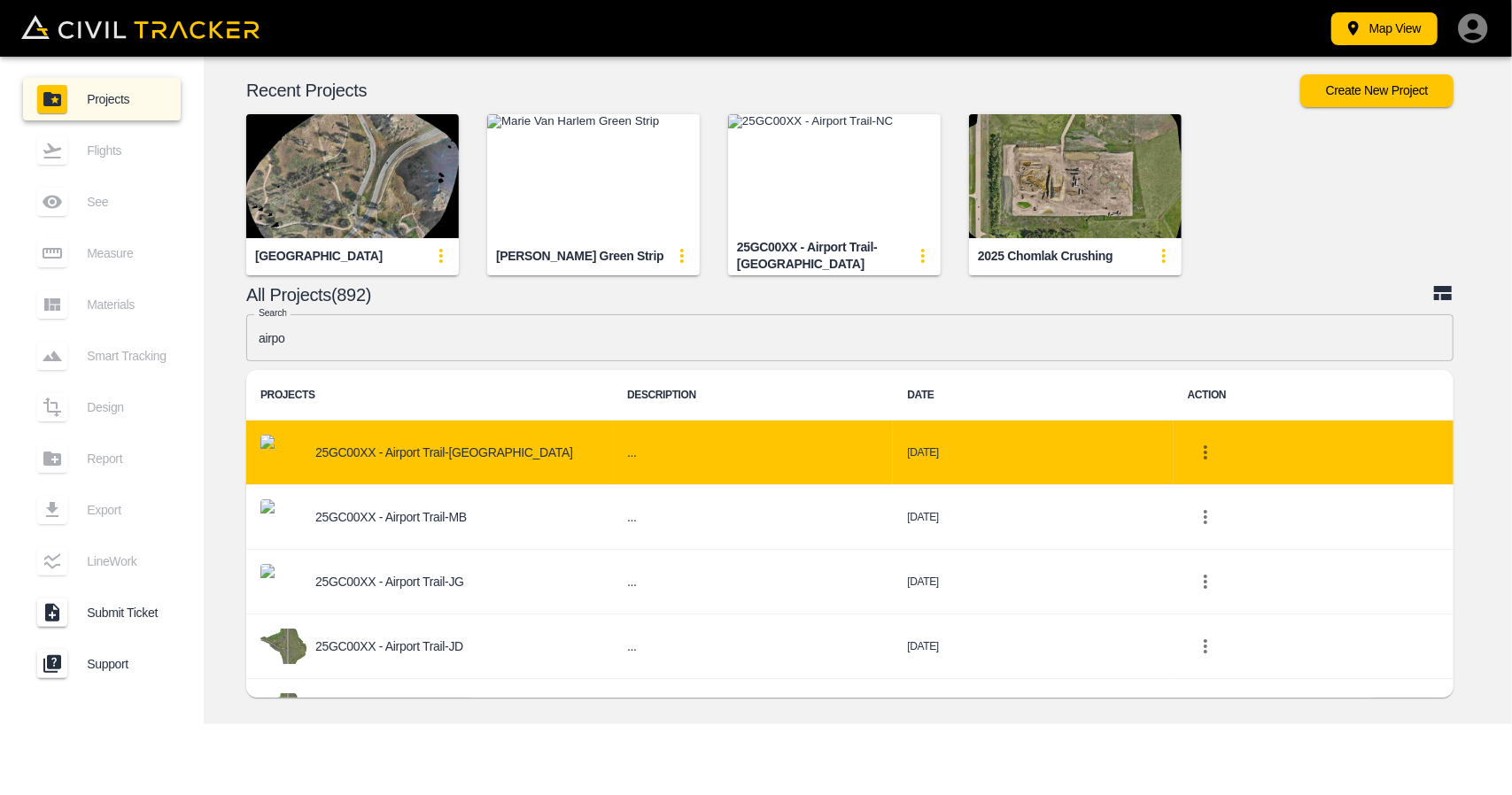
click at [419, 442] on div "25GC00XX - Airport Trail-[GEOGRAPHIC_DATA]" at bounding box center [428, 453] width 338 height 36
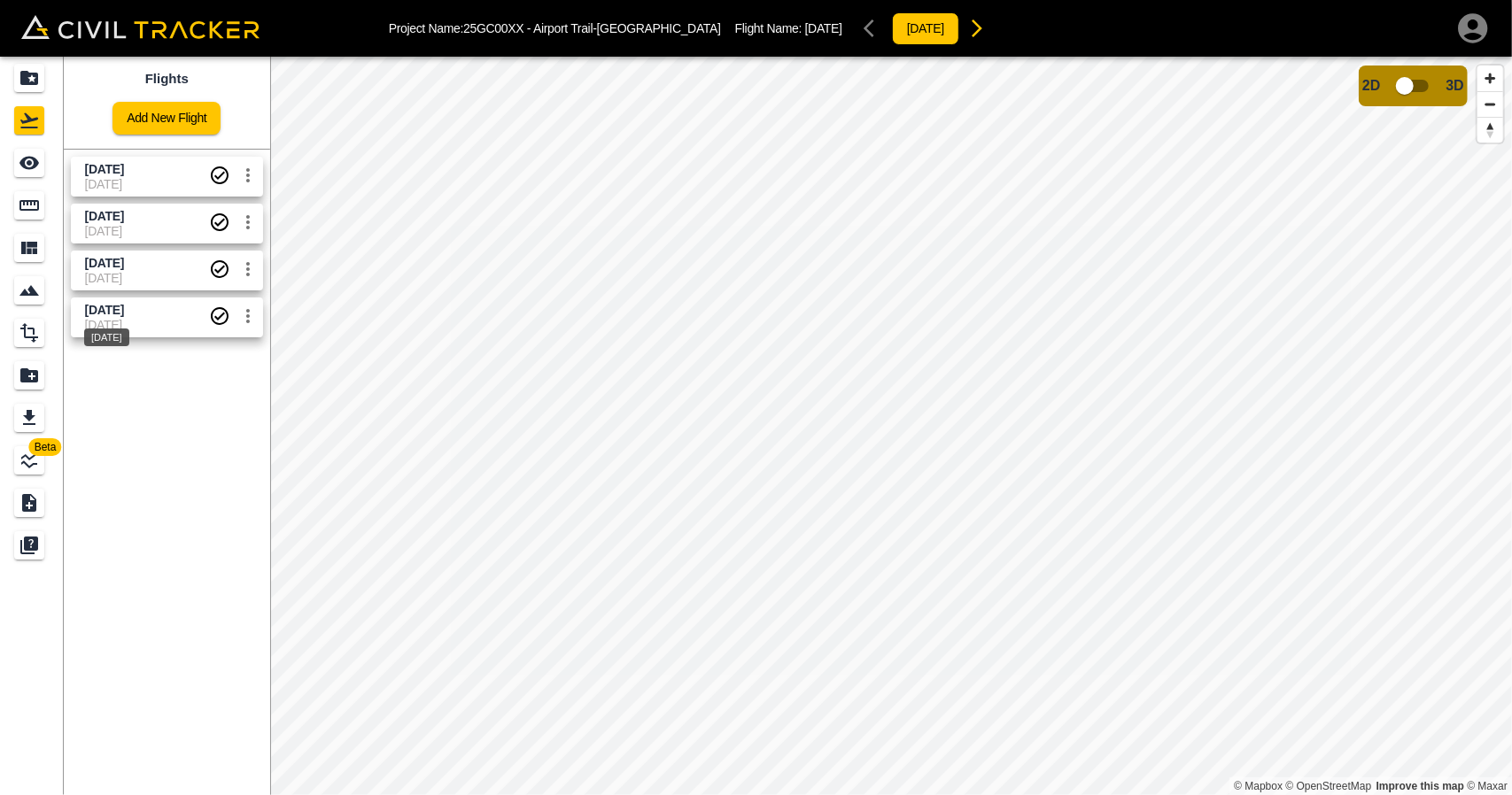
click at [131, 317] on div "[DATE]" at bounding box center [107, 333] width 48 height 32
click at [45, 162] on div "See" at bounding box center [32, 163] width 36 height 29
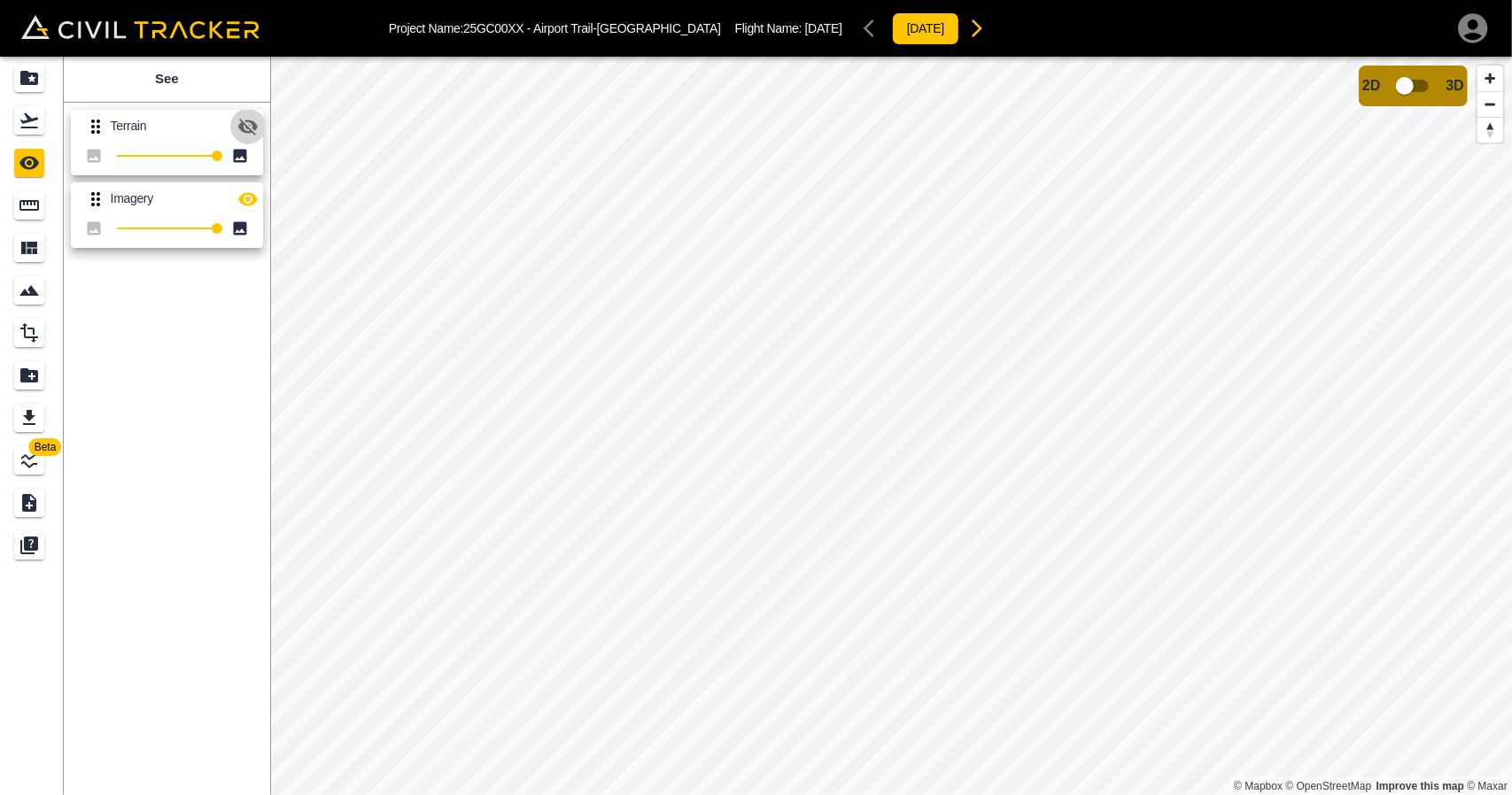
click at [252, 125] on icon "button" at bounding box center [248, 126] width 22 height 22
click at [258, 206] on button "button" at bounding box center [248, 200] width 36 height 36
click at [30, 74] on icon "Projects" at bounding box center [30, 78] width 18 height 14
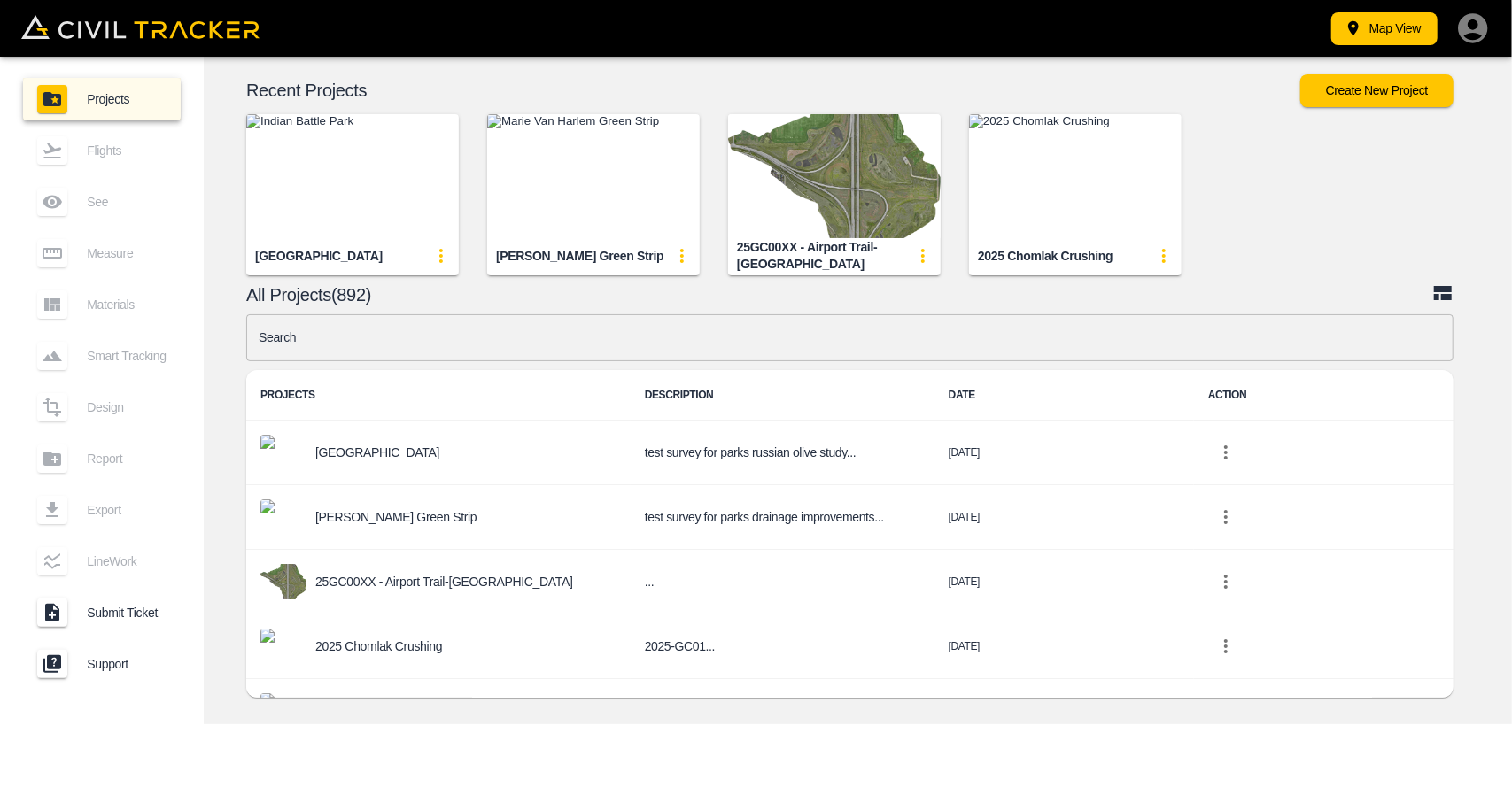
click at [580, 325] on input "text" at bounding box center [850, 338] width 1207 height 47
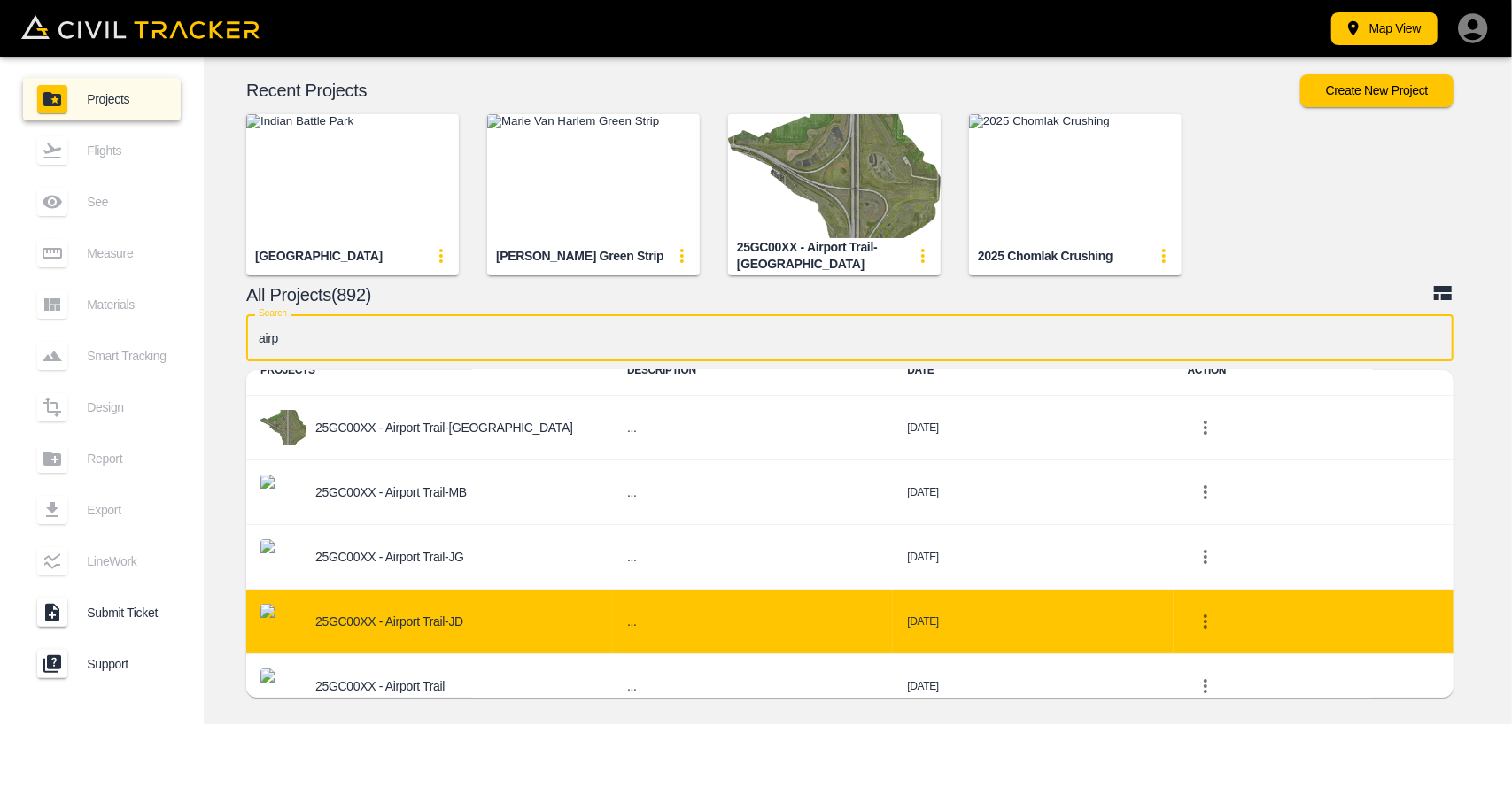
scroll to position [89, 0]
type input "airp"
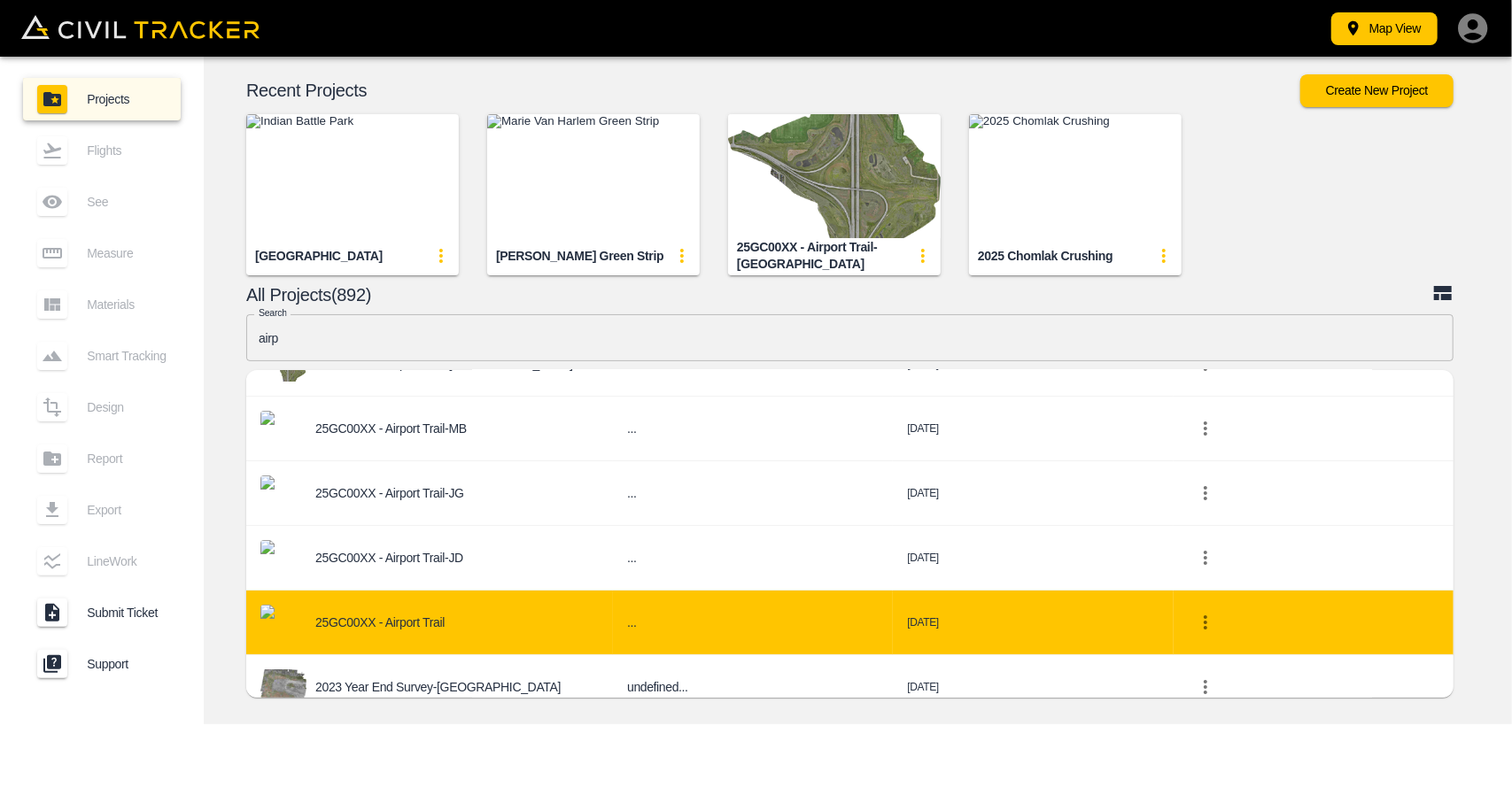
click at [416, 621] on p "25GC00XX - Airport Trail" at bounding box center [380, 623] width 129 height 14
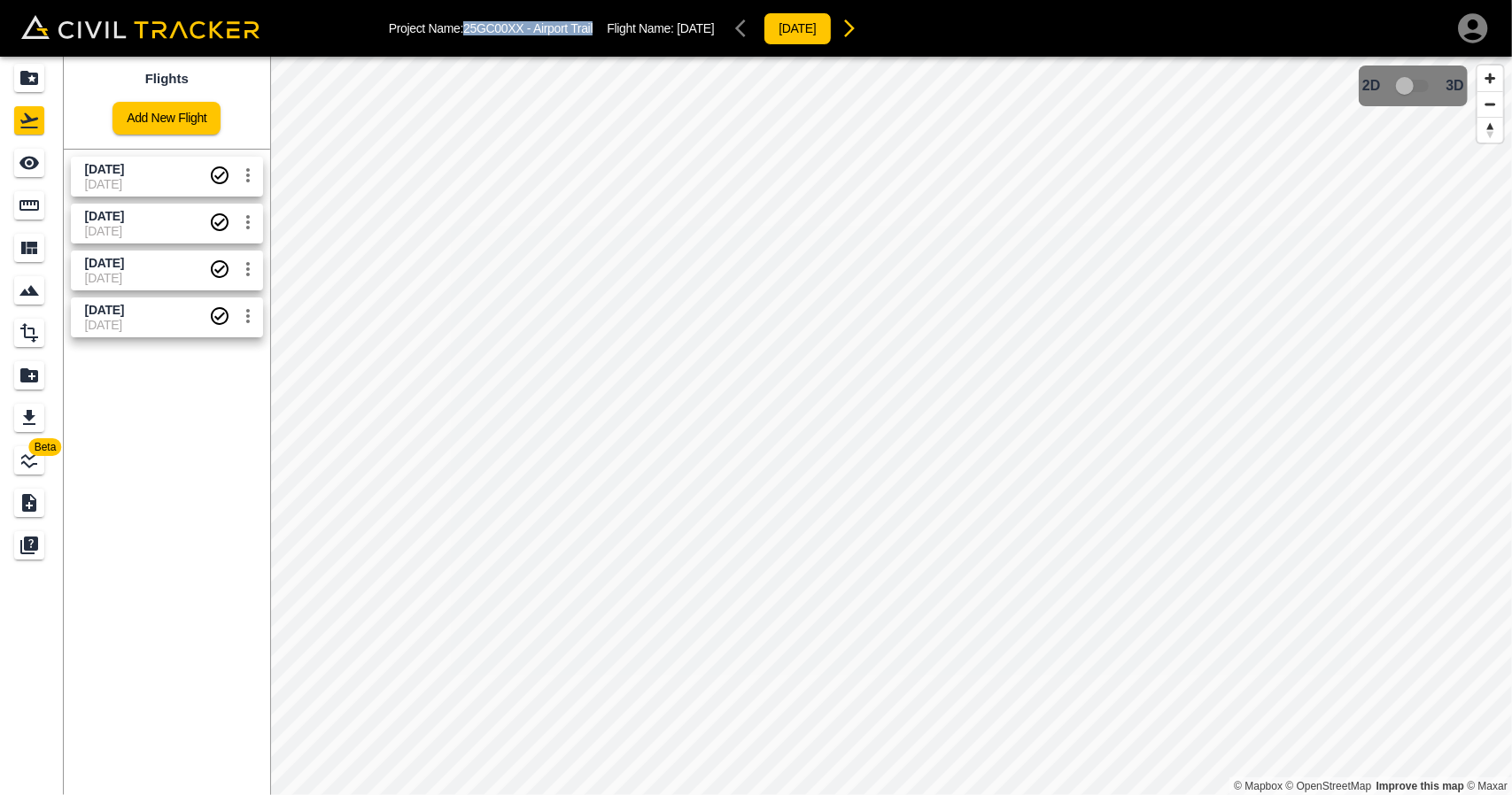
drag, startPoint x: 466, startPoint y: 30, endPoint x: 600, endPoint y: 22, distance: 134.2
click at [600, 22] on div "Project Name: 25GC00XX - Airport Trail Flight Name: [DATE] [DATE]" at bounding box center [628, 29] width 479 height 36
copy p "25GC00XX - Airport Trail"
click at [39, 79] on icon "Projects" at bounding box center [30, 78] width 22 height 22
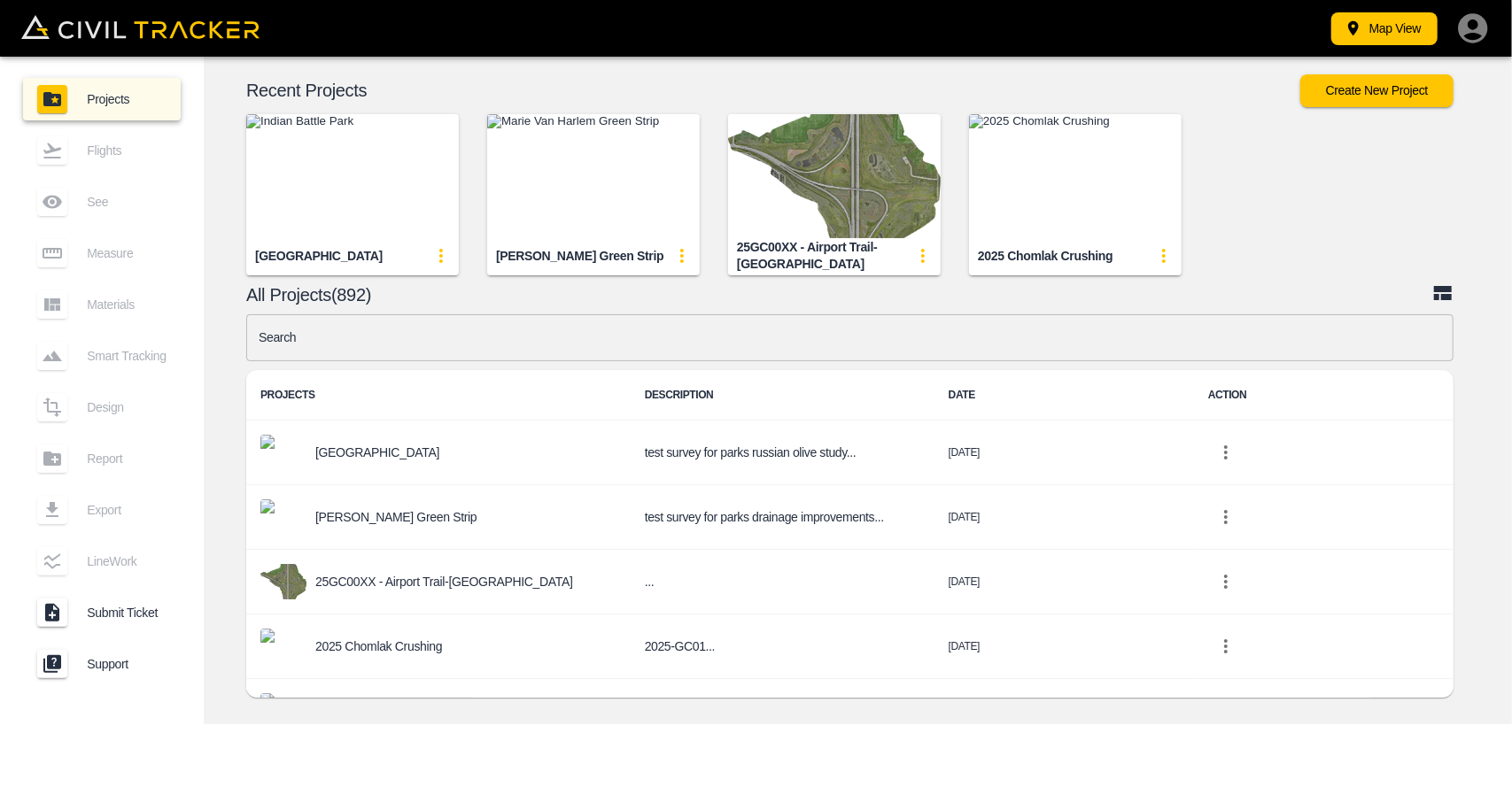
click at [459, 333] on input "text" at bounding box center [850, 338] width 1207 height 47
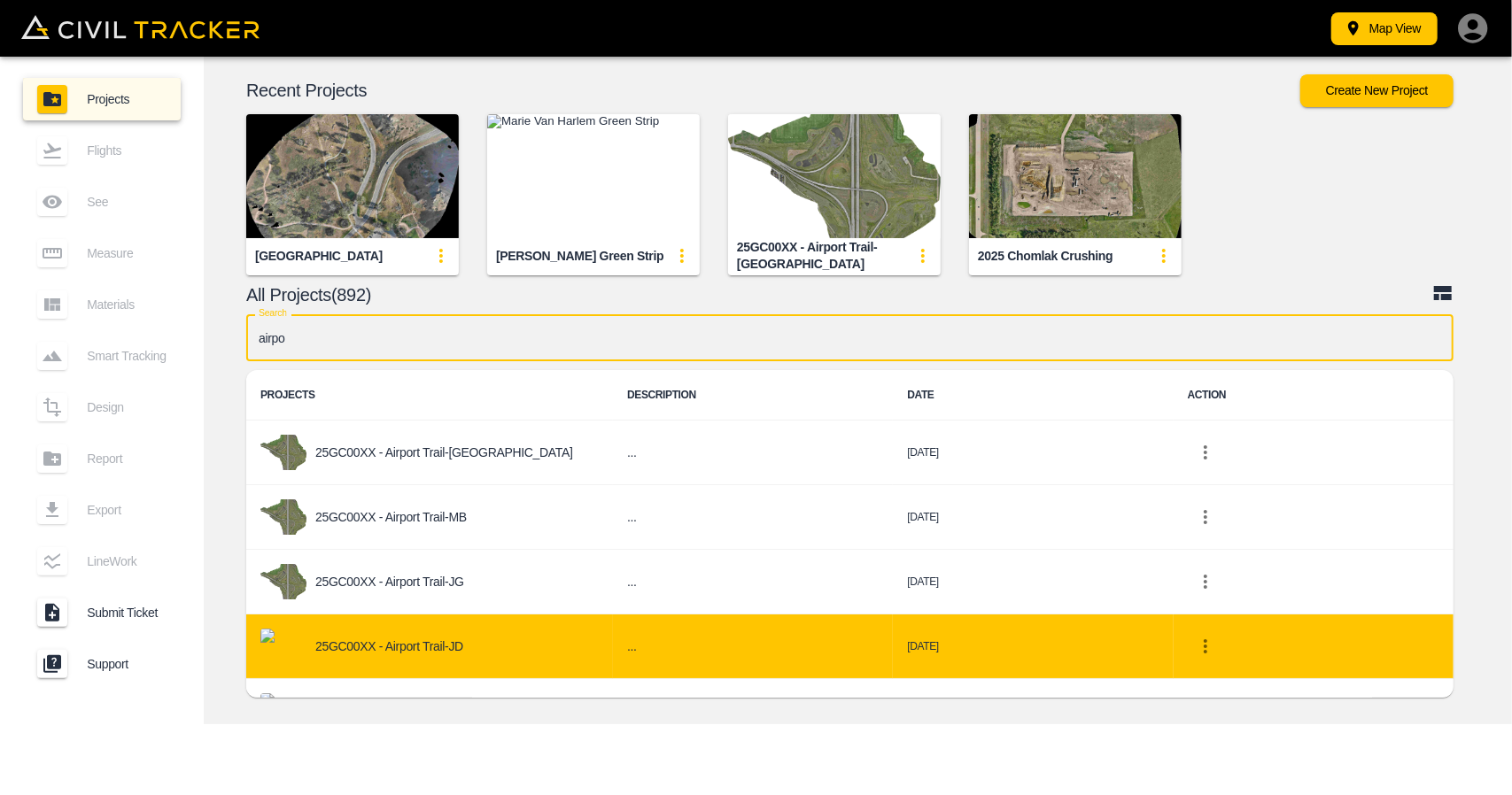
type input "airpo"
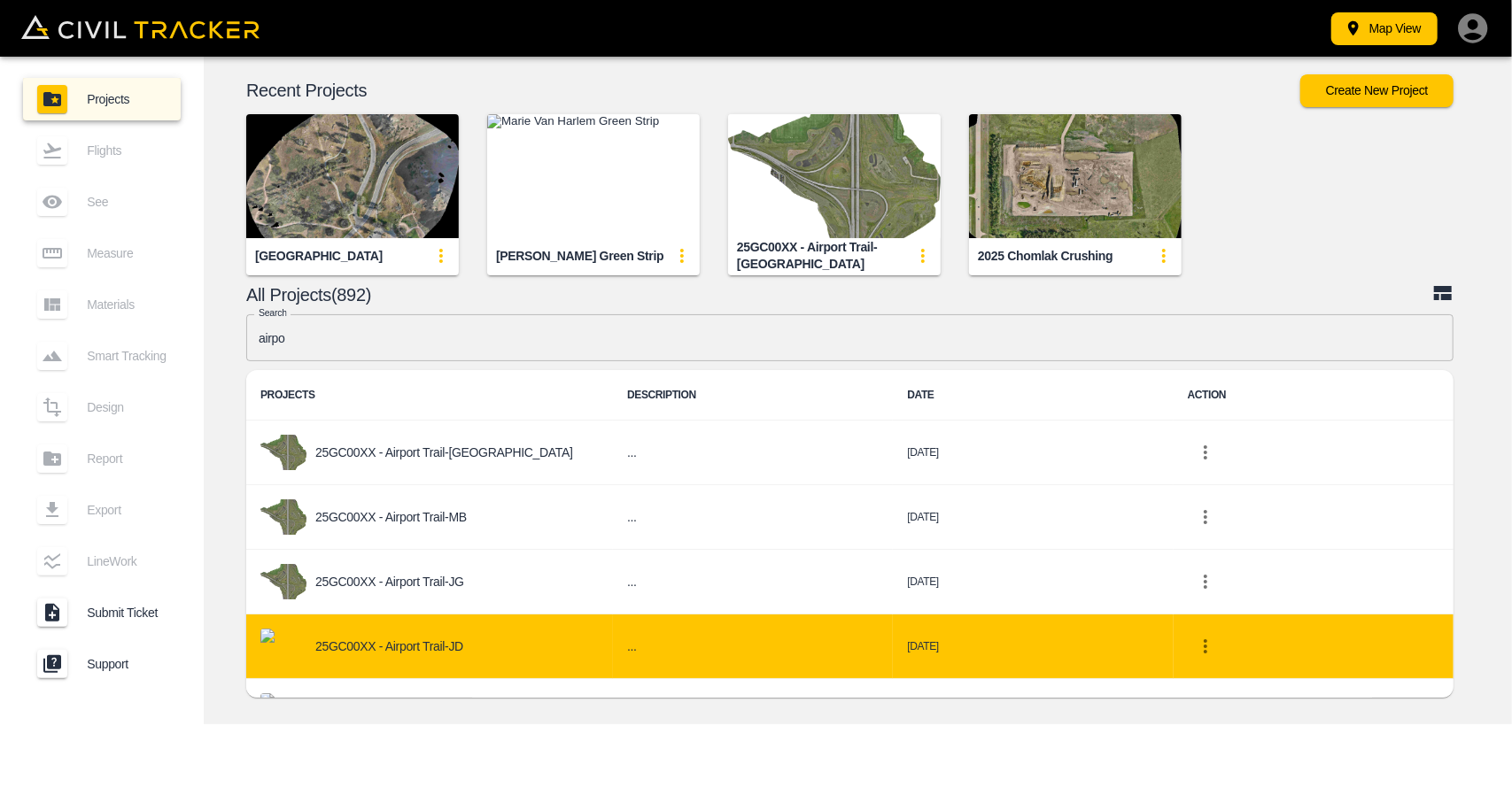
click at [434, 651] on p "25GC00XX - Airport Trail-JD" at bounding box center [389, 646] width 148 height 14
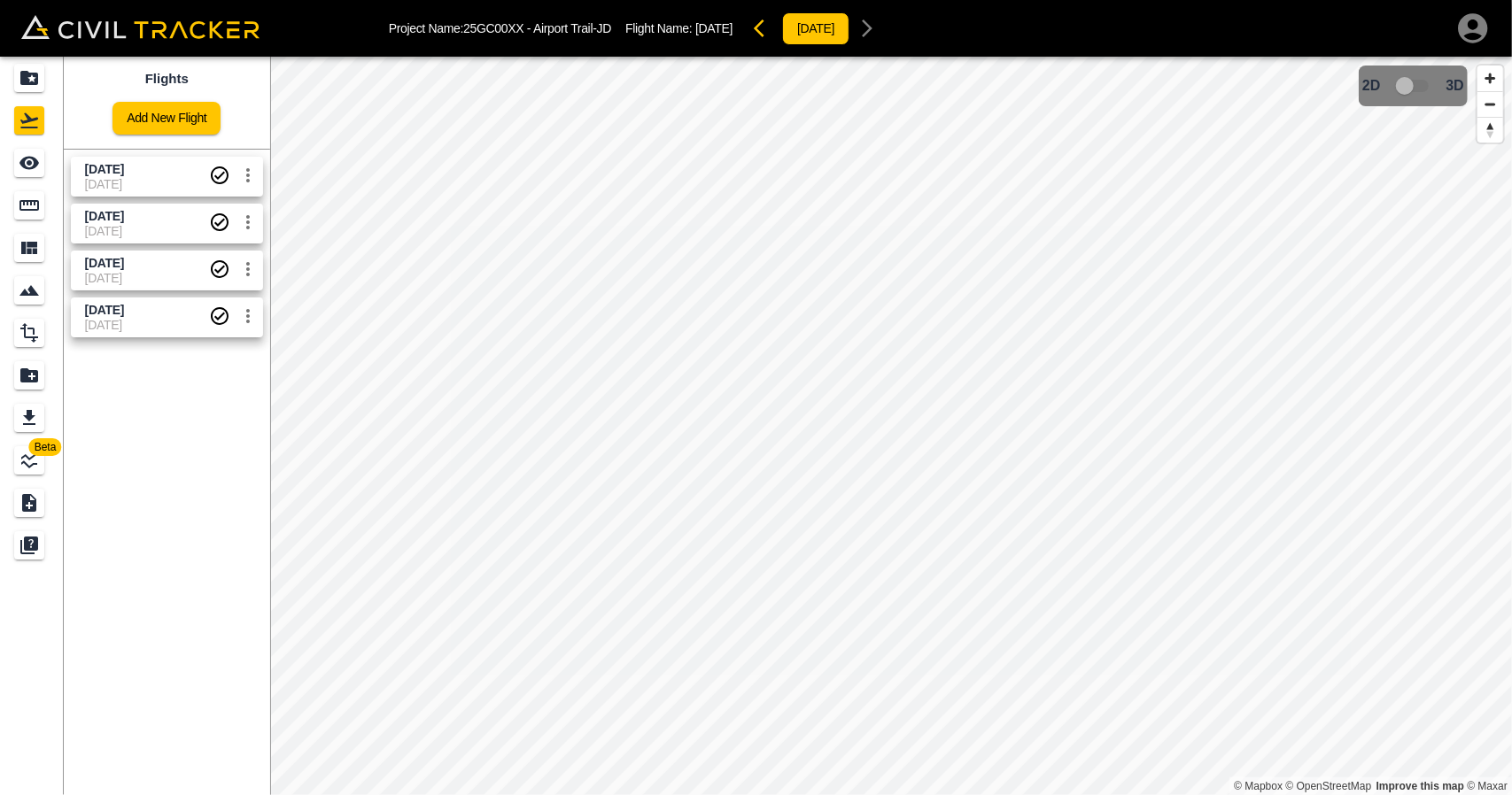
click at [156, 316] on span "[DATE]" at bounding box center [147, 310] width 124 height 17
click at [37, 152] on icon "See" at bounding box center [30, 163] width 22 height 22
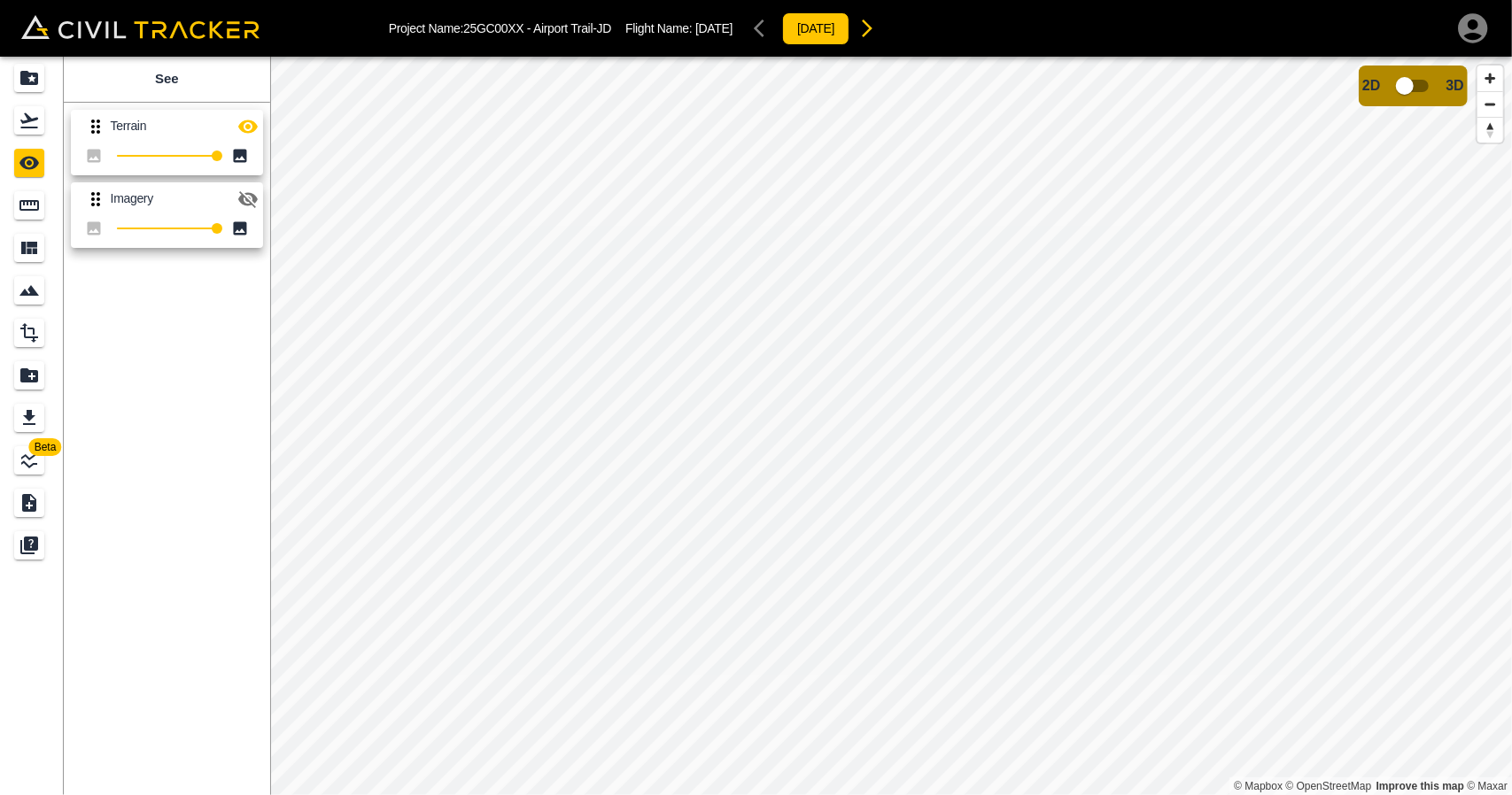
click at [250, 128] on icon "button" at bounding box center [248, 126] width 22 height 22
click at [249, 202] on icon "button" at bounding box center [248, 199] width 22 height 22
click at [36, 112] on icon "Flights" at bounding box center [30, 121] width 22 height 22
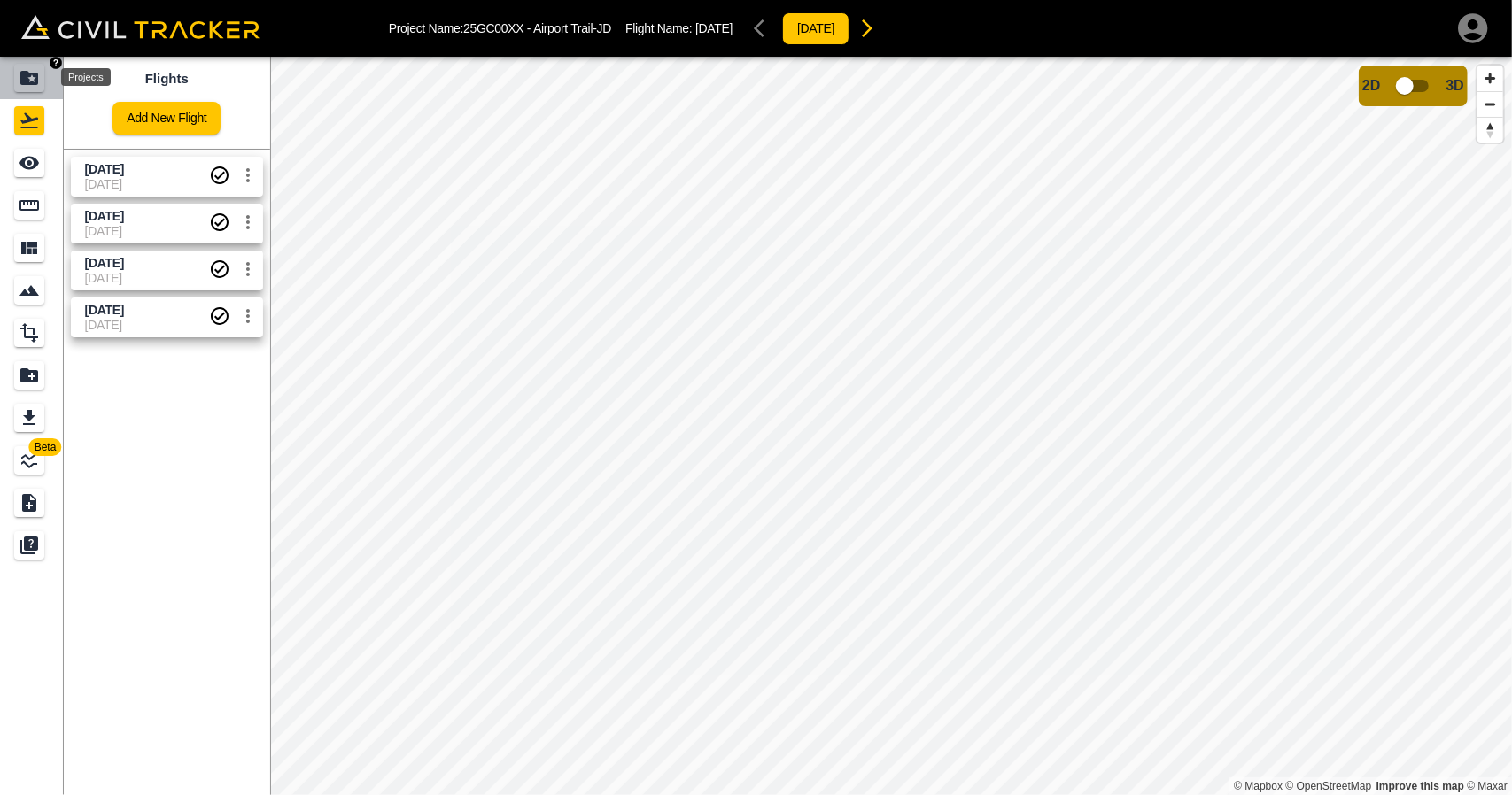
click at [36, 79] on icon "Projects" at bounding box center [30, 78] width 18 height 14
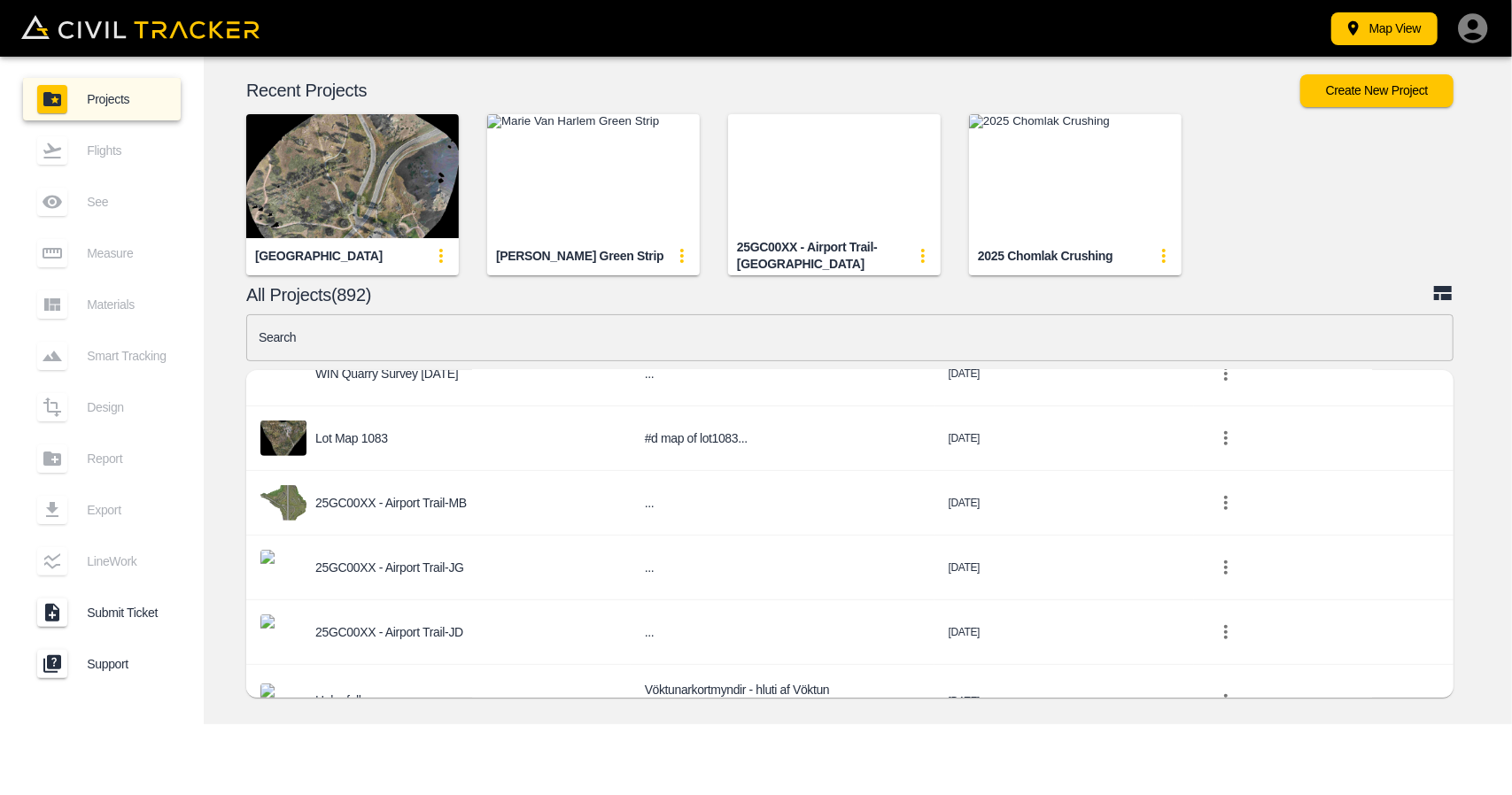
scroll to position [620, 0]
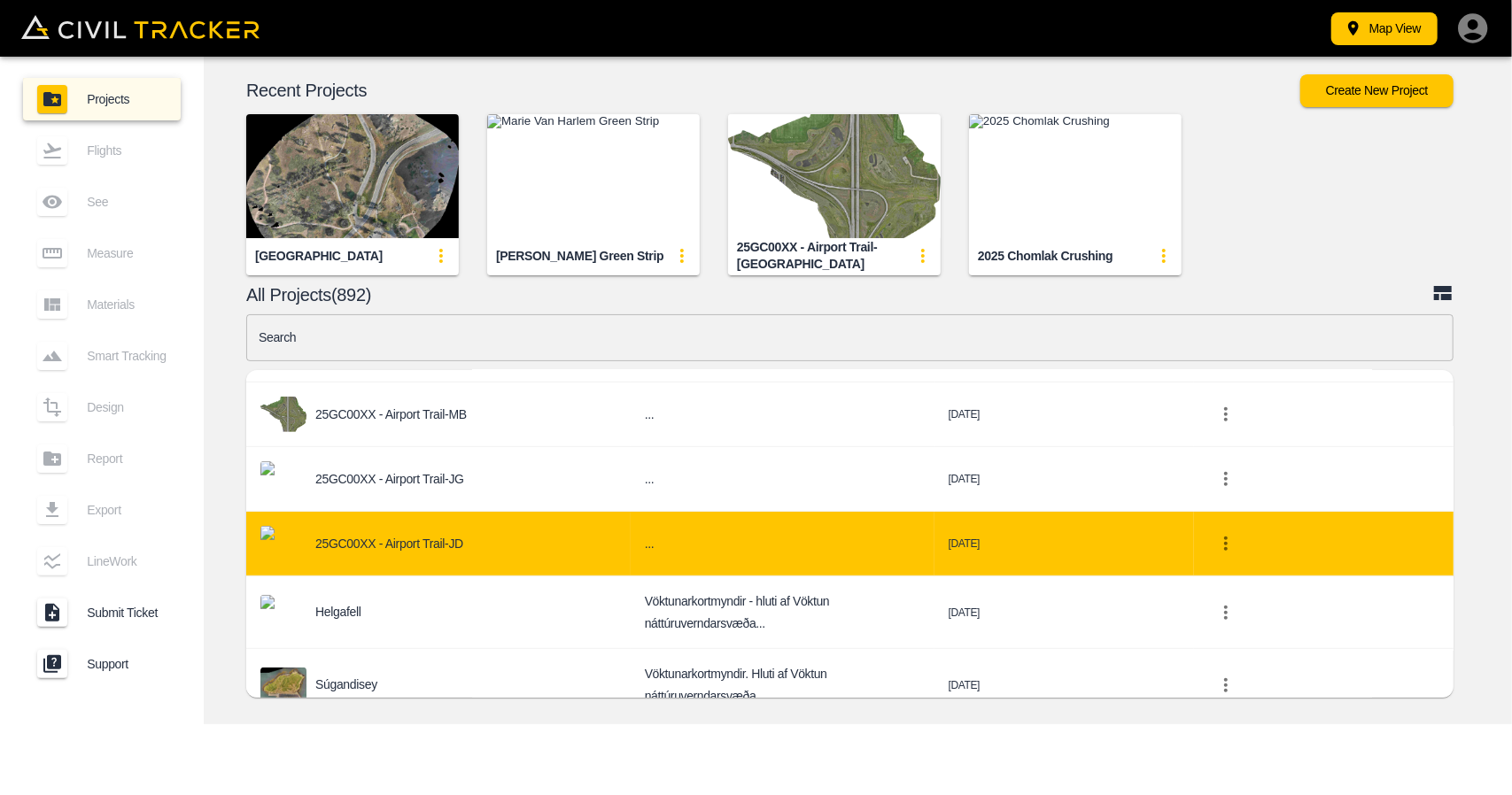
click at [455, 547] on p "25GC00XX - Airport Trail-JD" at bounding box center [389, 544] width 148 height 14
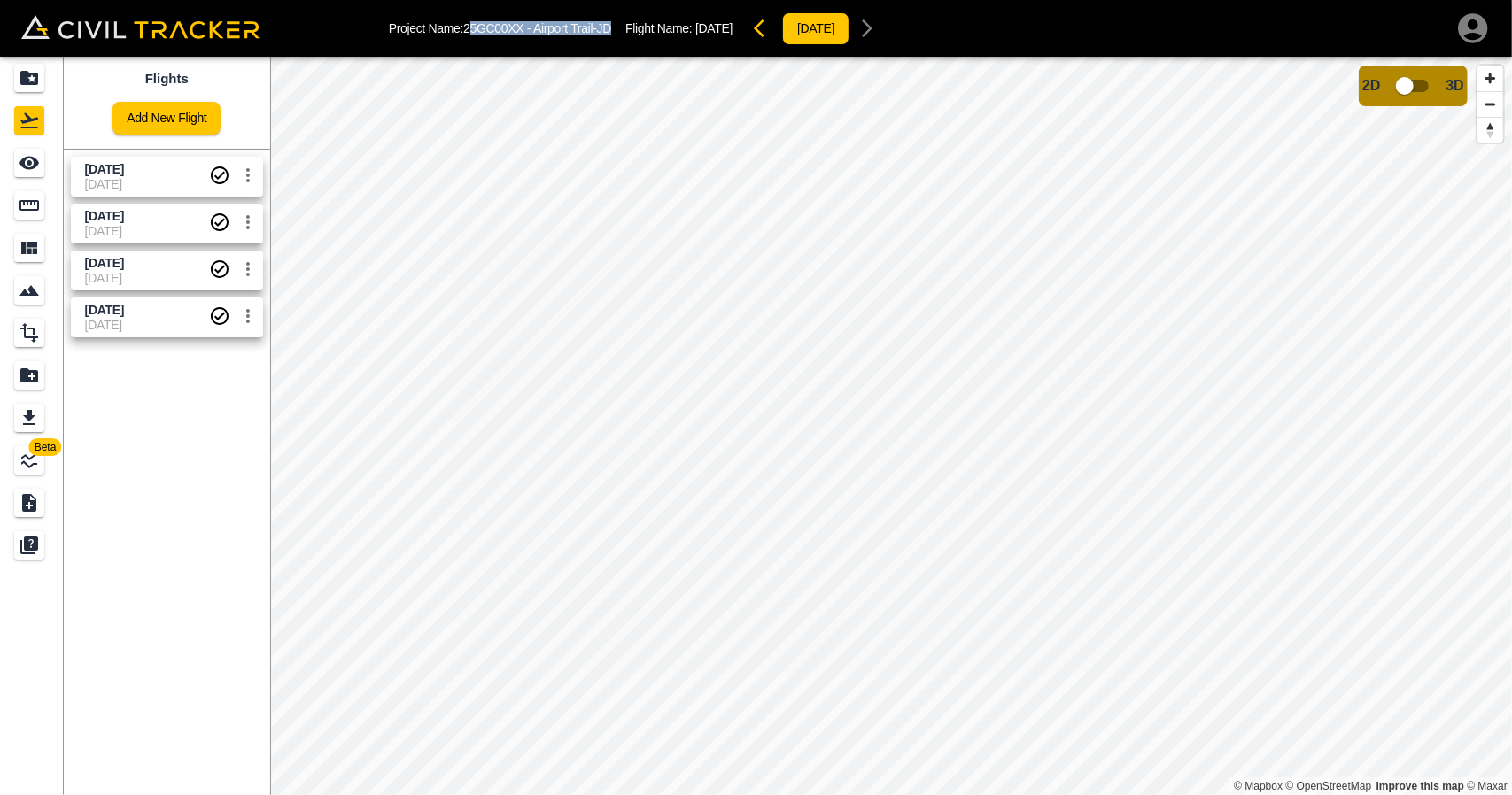
drag, startPoint x: 471, startPoint y: 28, endPoint x: 609, endPoint y: 22, distance: 138.1
click at [618, 22] on div "Project Name: 25GC00XX - Airport Trail-JD Flight Name: Aug 27 2025 2025-09-03" at bounding box center [637, 29] width 497 height 36
click at [504, 31] on p "Project Name: 25GC00XX - Airport Trail-JD" at bounding box center [500, 29] width 222 height 14
drag, startPoint x: 576, startPoint y: 29, endPoint x: 616, endPoint y: 26, distance: 40.1
click at [616, 26] on div "Project Name: 25GC00XX - Airport Trail-JD Flight Name: Aug 27 2025 2025-09-03" at bounding box center [637, 29] width 497 height 36
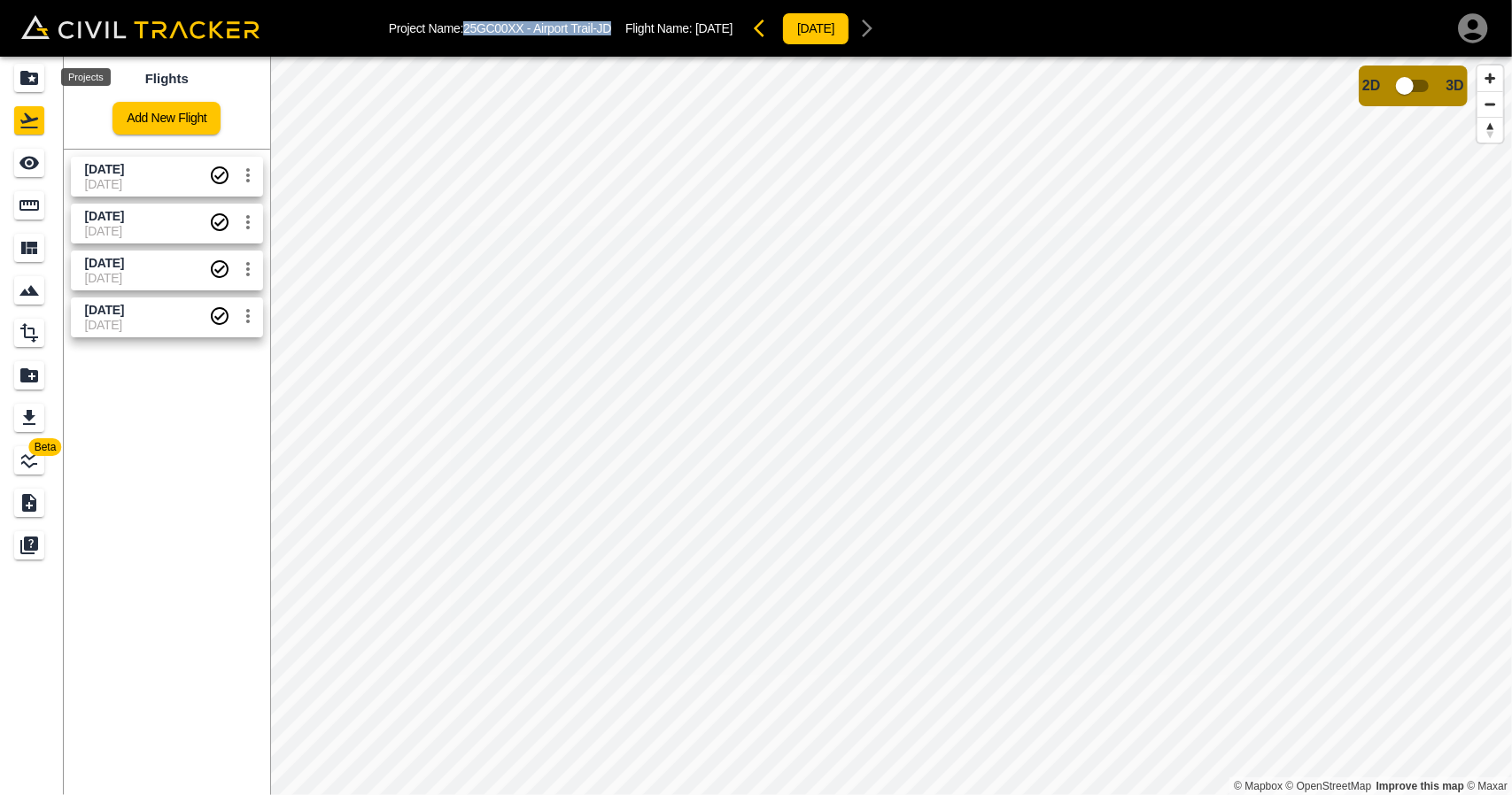
drag, startPoint x: 40, startPoint y: 83, endPoint x: 59, endPoint y: 10, distance: 75.4
click at [40, 83] on div "Projects" at bounding box center [30, 78] width 30 height 29
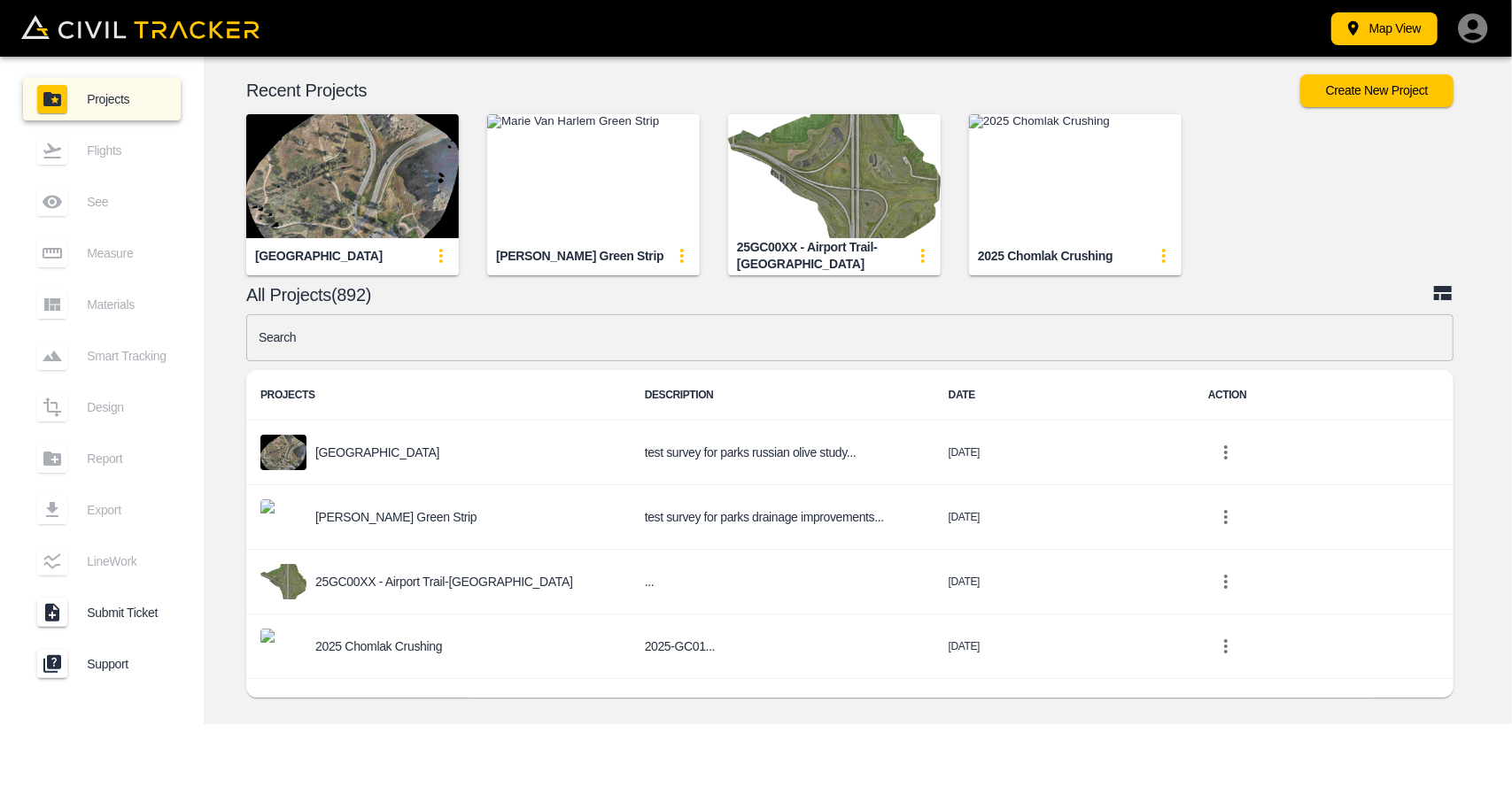
click at [581, 333] on input "text" at bounding box center [850, 338] width 1207 height 47
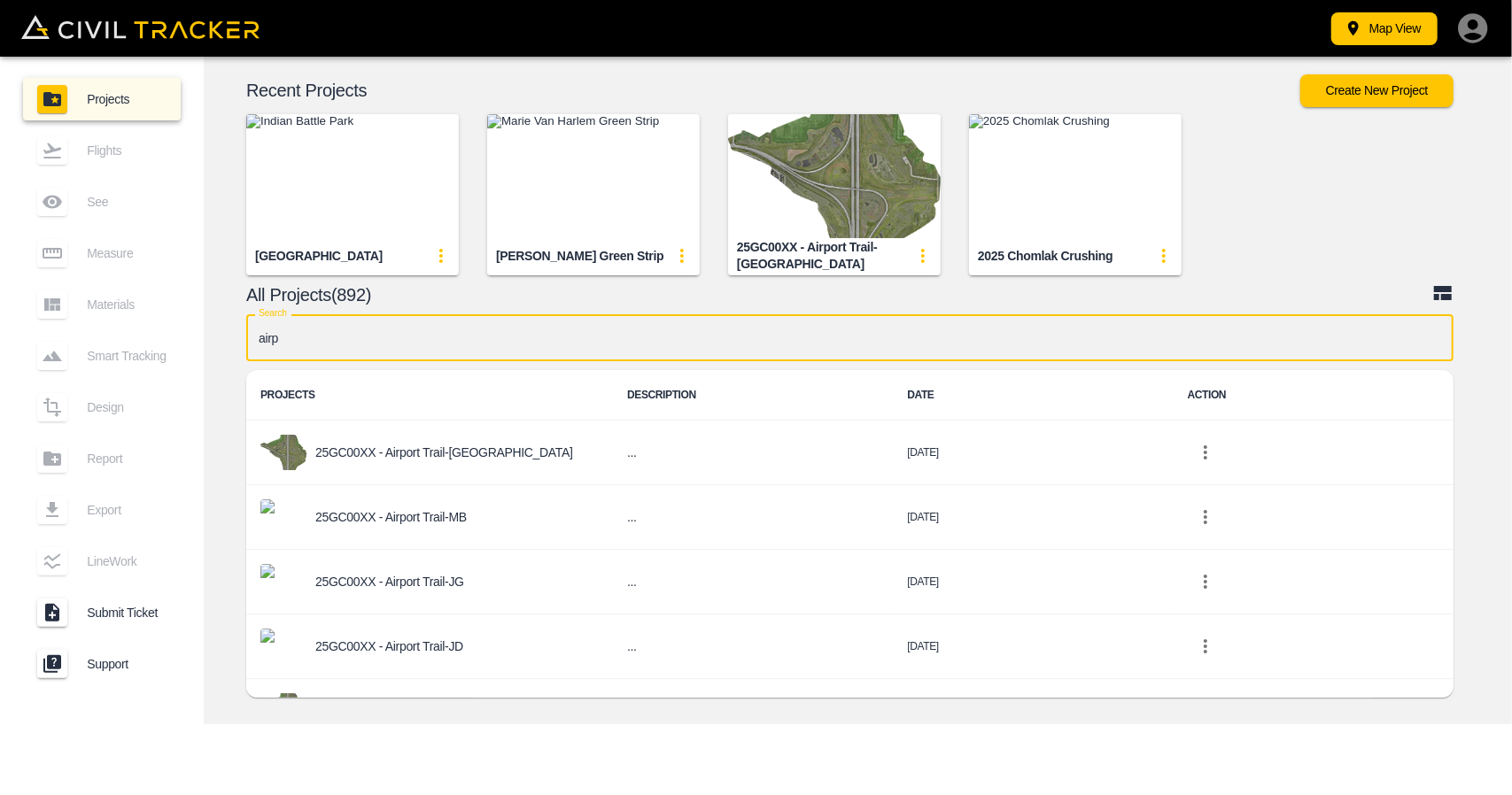
type input "airpo"
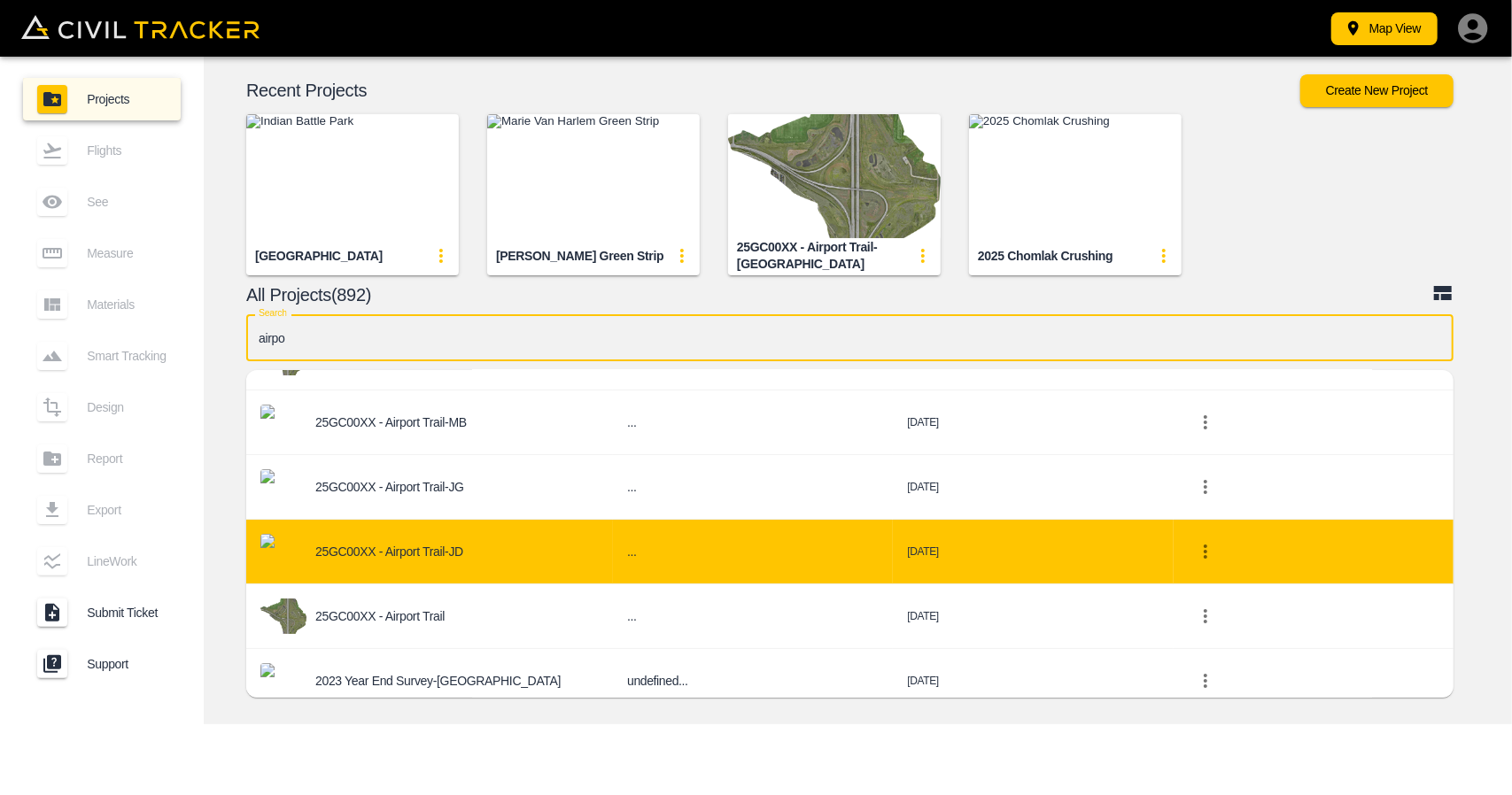
scroll to position [173, 0]
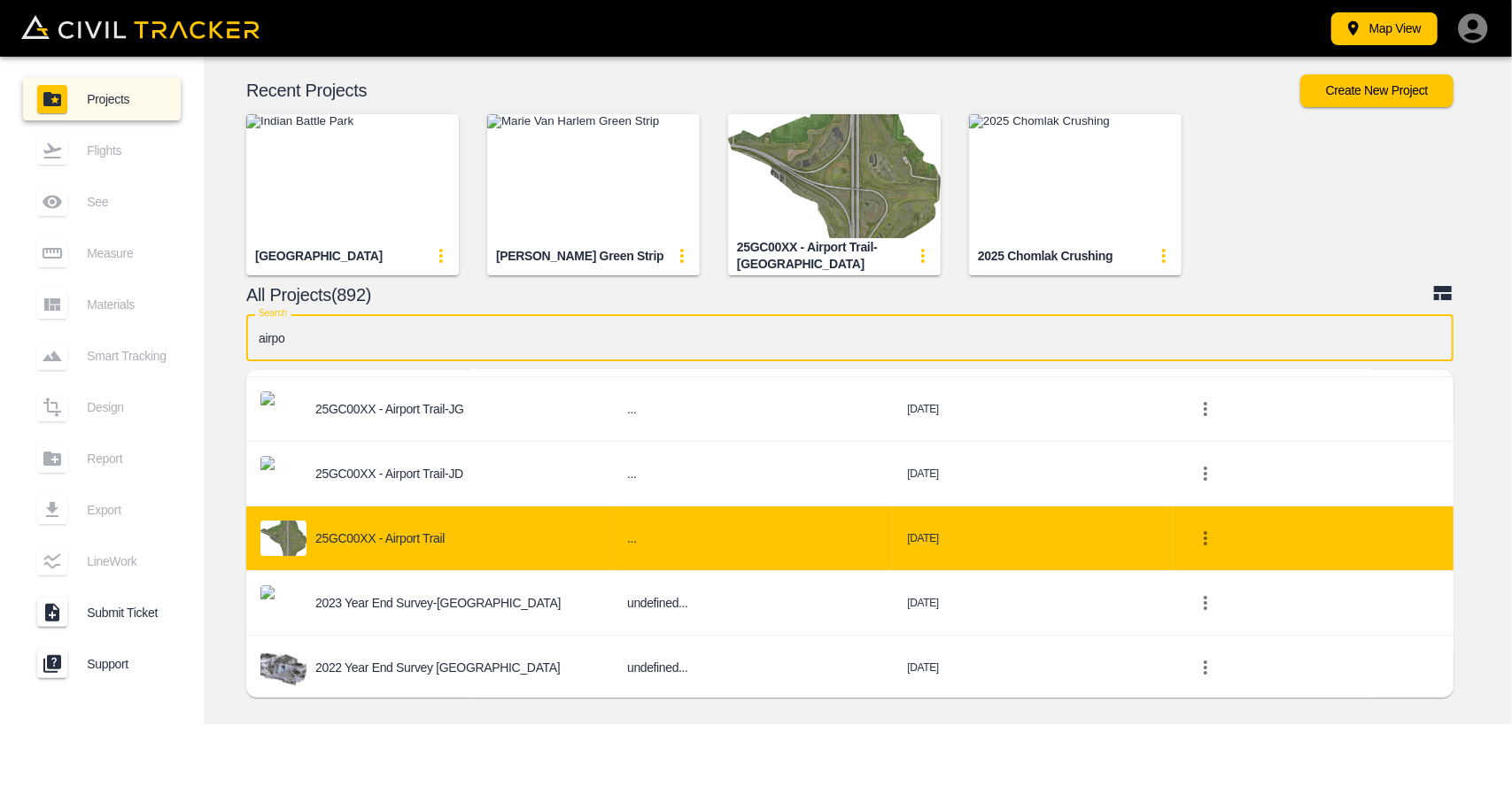
click at [468, 536] on div "25GC00XX - Airport Trail" at bounding box center [428, 539] width 338 height 36
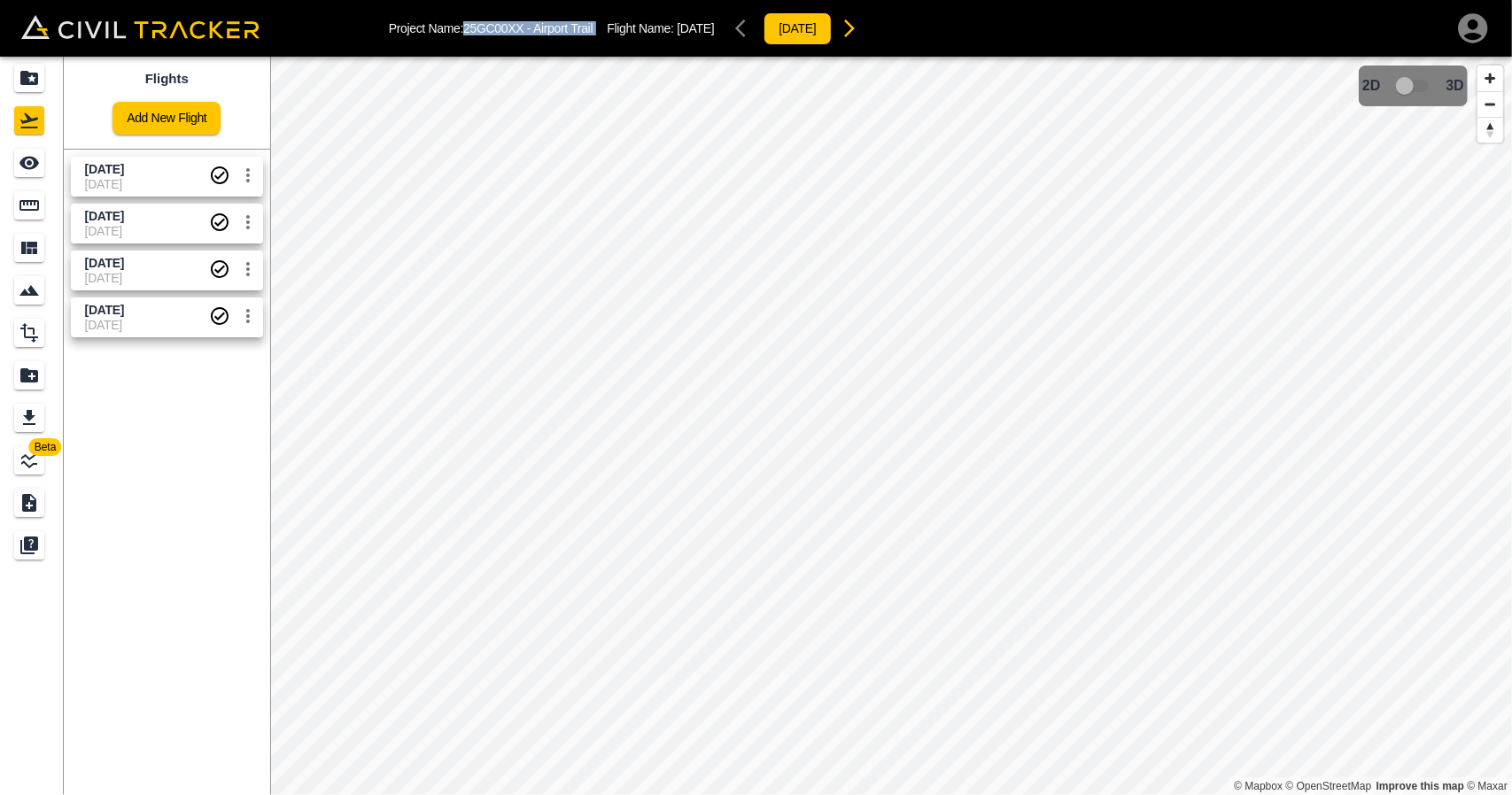
drag, startPoint x: 469, startPoint y: 30, endPoint x: 611, endPoint y: 25, distance: 142.1
click at [611, 25] on div "Project Name: 25GC00XX - Airport Trail Flight Name: [DATE] [DATE]" at bounding box center [628, 29] width 479 height 36
copy p "25GC00XX - Airport Trail"
click at [124, 310] on span "[DATE]" at bounding box center [104, 310] width 39 height 14
click at [59, 173] on link at bounding box center [31, 162] width 64 height 42
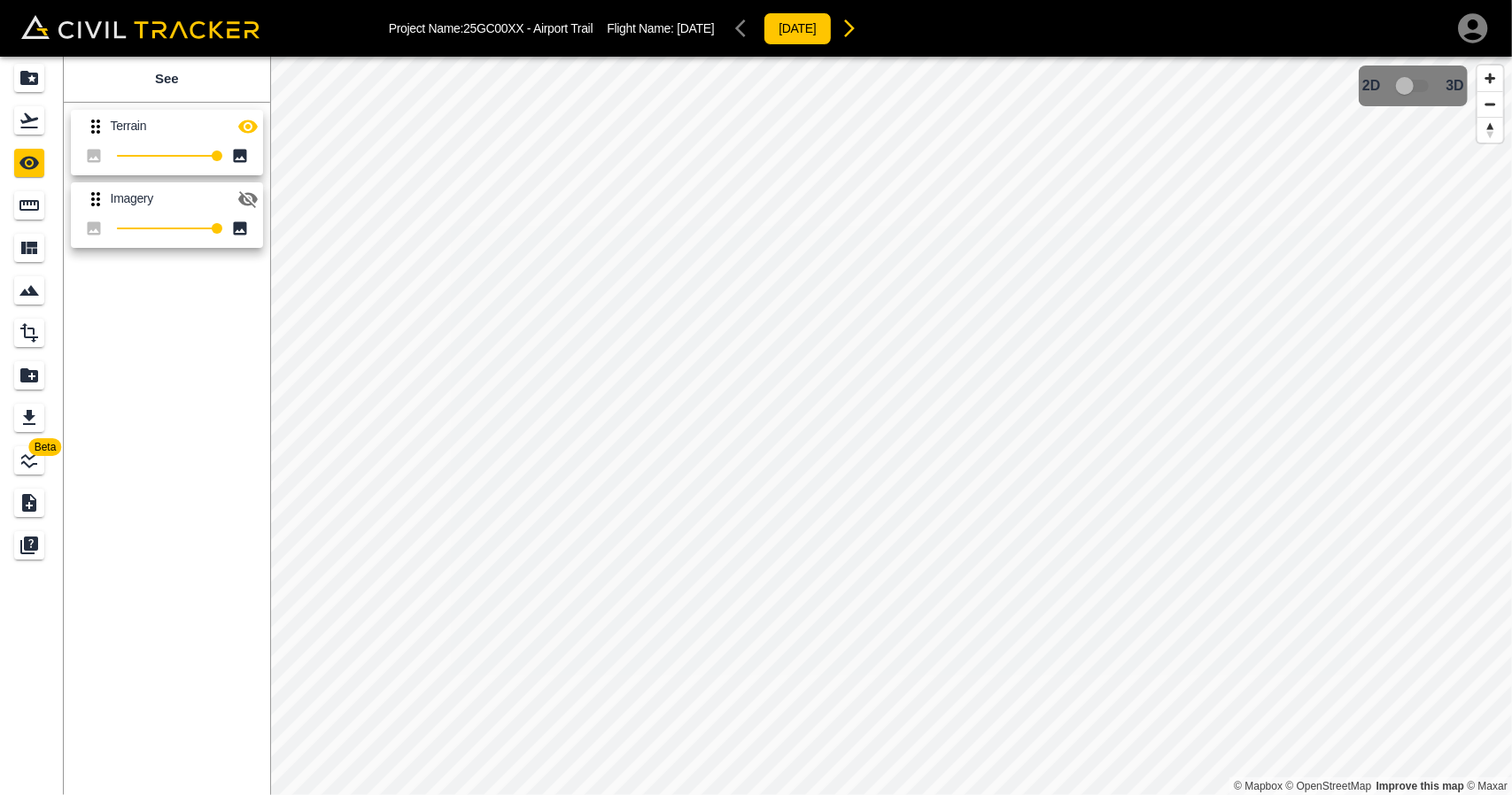
click at [242, 116] on icon "button" at bounding box center [248, 126] width 22 height 22
click at [246, 215] on button "button" at bounding box center [248, 200] width 36 height 36
click at [256, 126] on icon "button" at bounding box center [248, 126] width 20 height 17
click at [13, 108] on link at bounding box center [31, 120] width 64 height 42
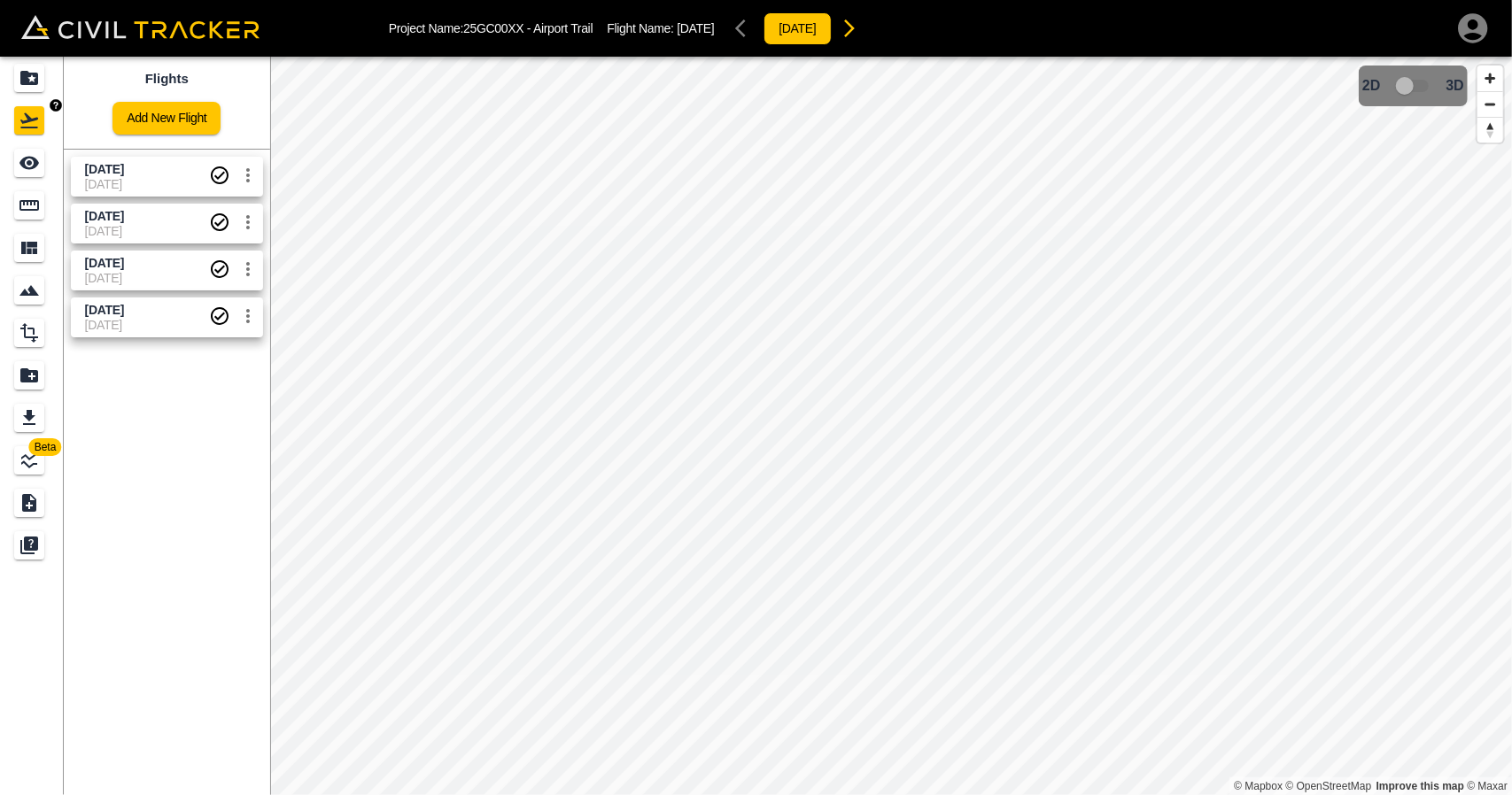
click at [22, 85] on icon "Projects" at bounding box center [30, 78] width 22 height 22
